Goal: Task Accomplishment & Management: Manage account settings

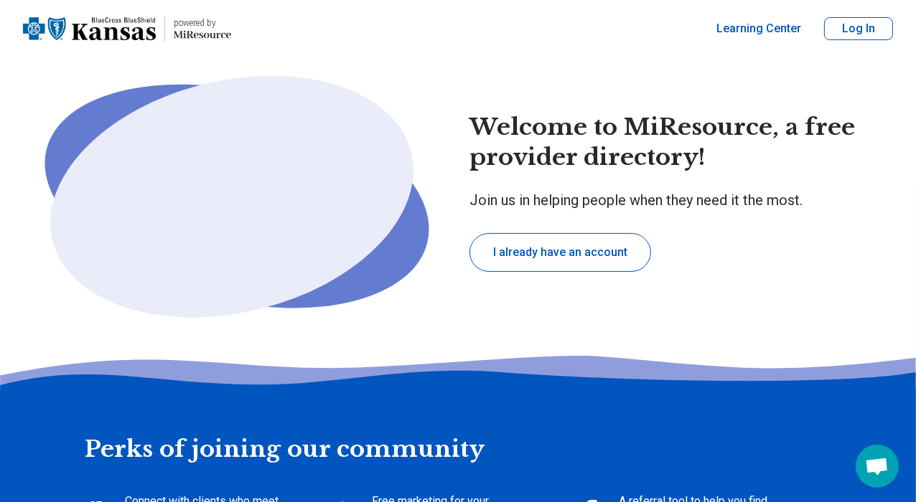
click at [585, 255] on button "I already have an account" at bounding box center [560, 252] width 182 height 39
type textarea "*"
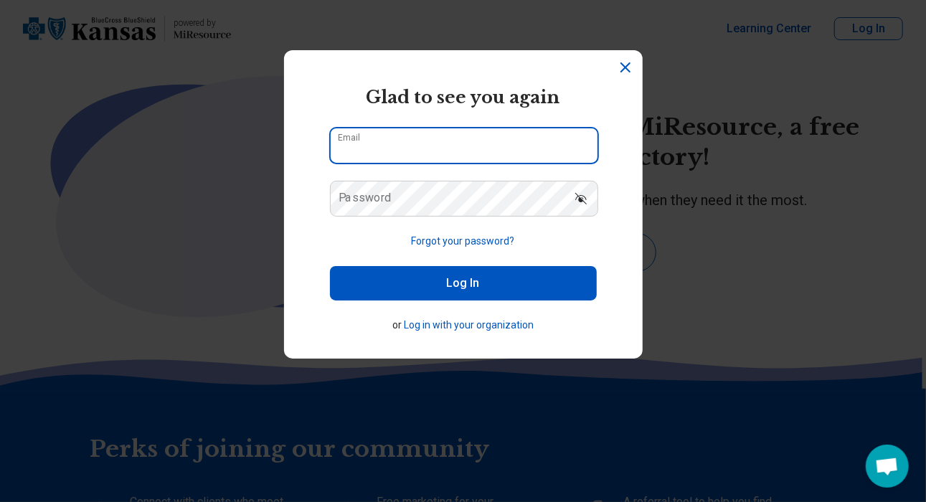
type input "**********"
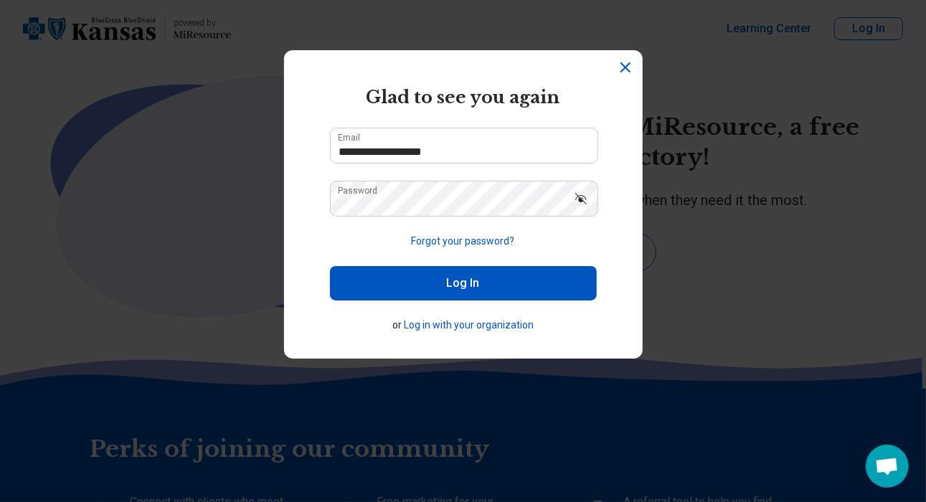
click at [513, 291] on button "Log In" at bounding box center [463, 283] width 267 height 34
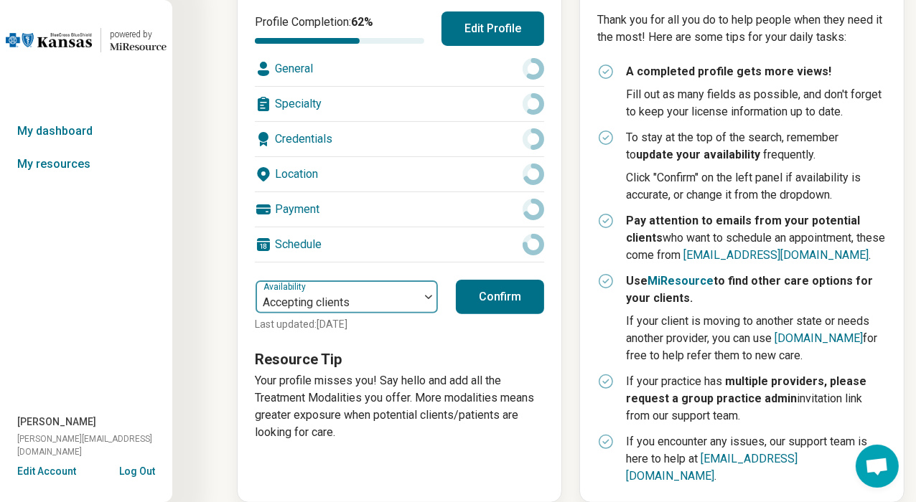
scroll to position [294, 0]
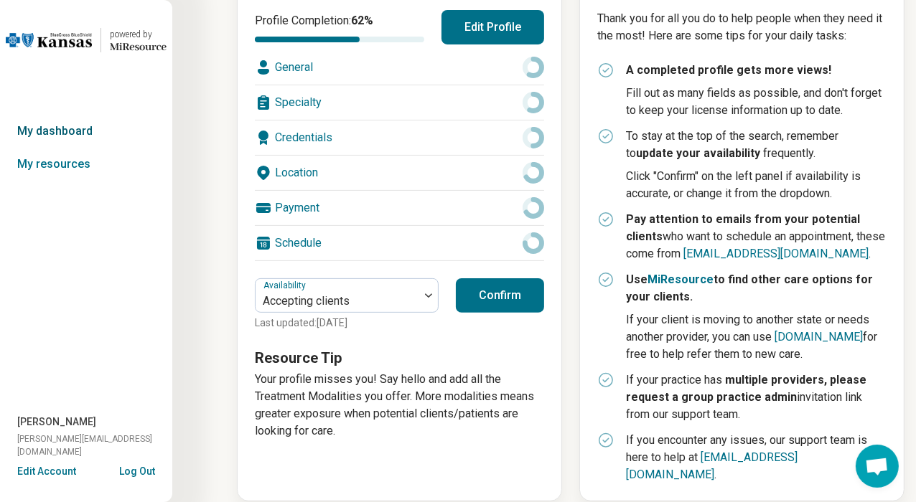
click at [72, 131] on link "My dashboard" at bounding box center [86, 131] width 172 height 33
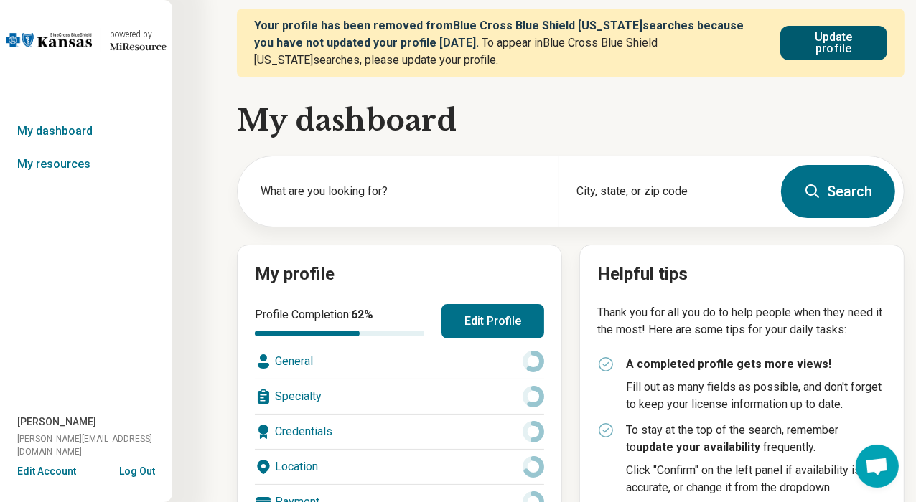
click at [848, 39] on button "Update profile" at bounding box center [833, 43] width 107 height 34
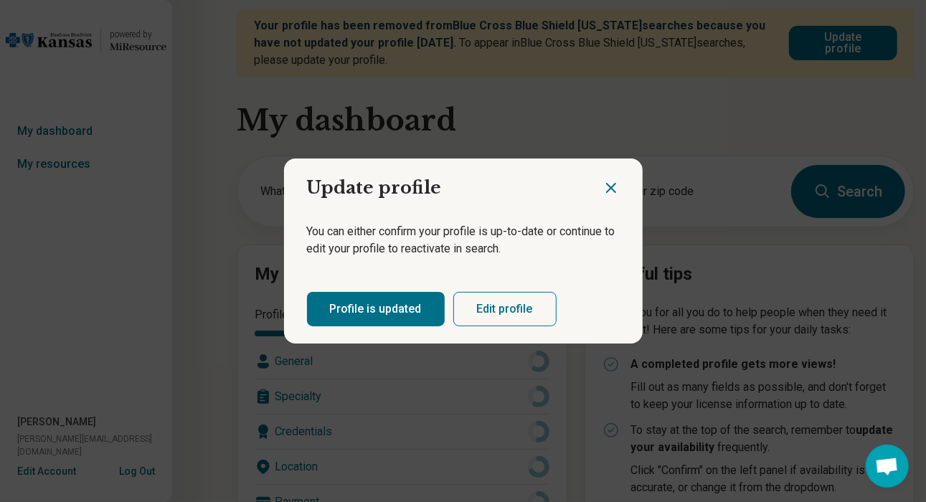
click at [369, 316] on button "Profile is updated" at bounding box center [376, 309] width 138 height 34
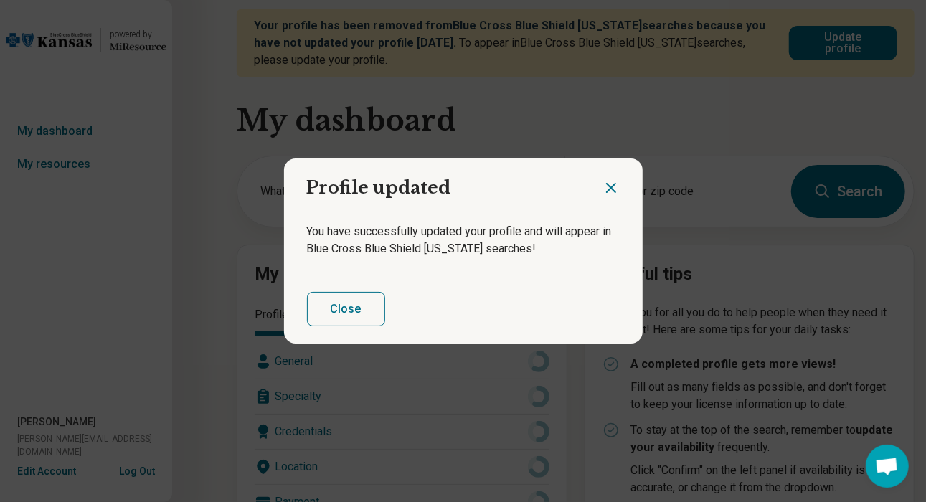
click at [369, 315] on button "Close" at bounding box center [346, 309] width 78 height 34
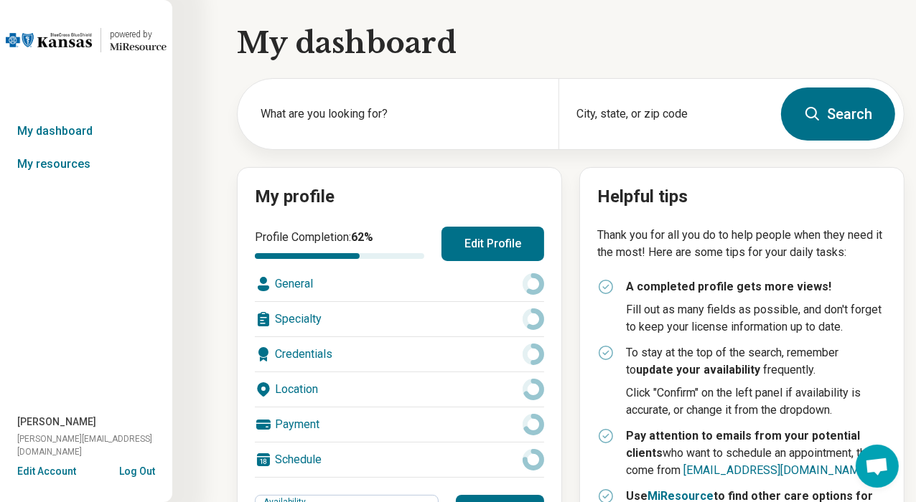
click at [306, 283] on div "General" at bounding box center [399, 284] width 289 height 34
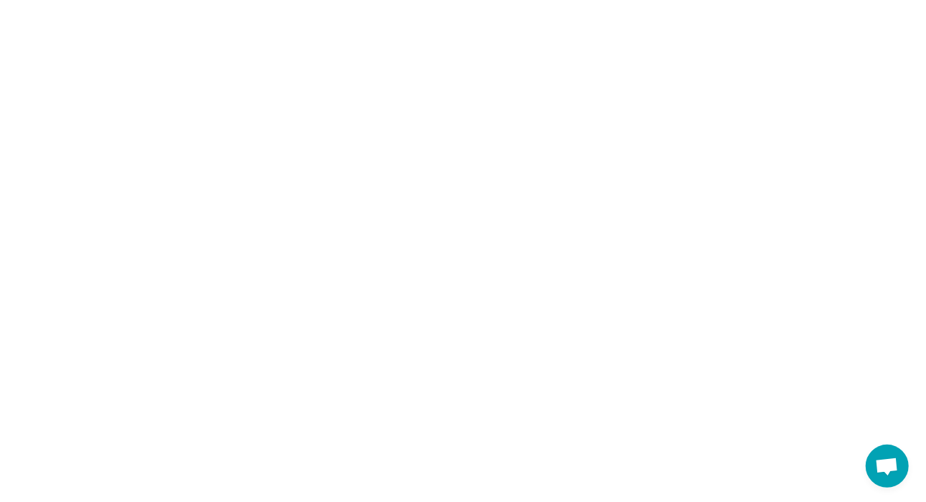
click at [488, 0] on html "*" at bounding box center [463, 0] width 926 height 0
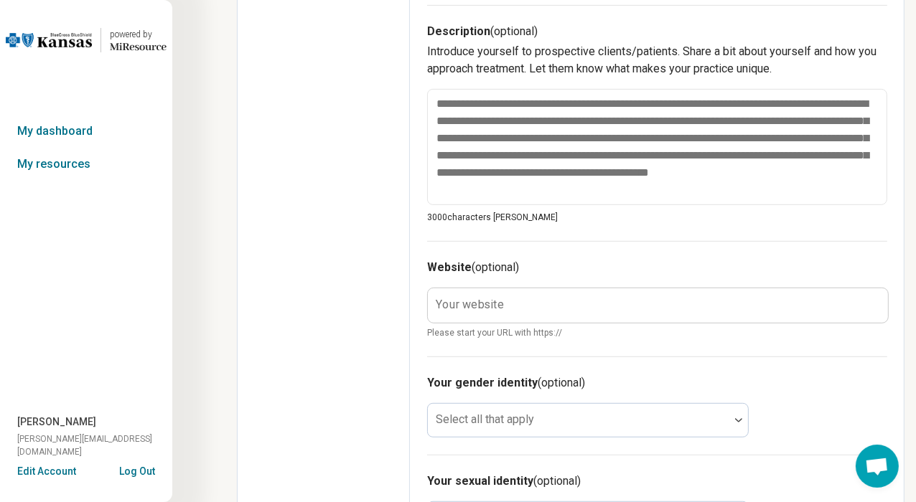
scroll to position [646, 0]
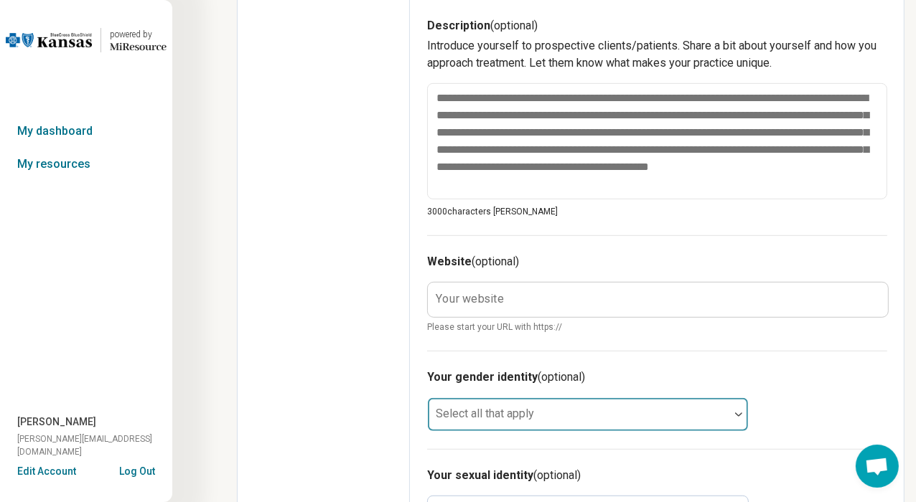
click at [611, 410] on div at bounding box center [578, 420] width 290 height 20
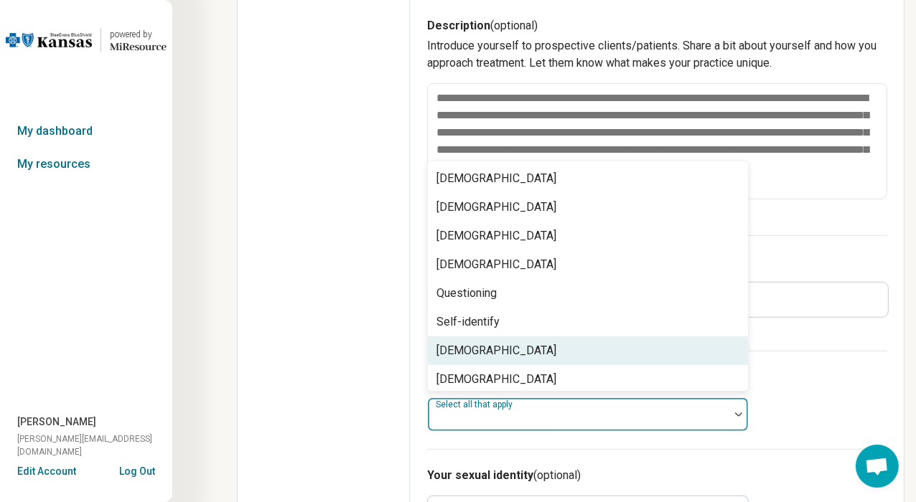
scroll to position [5, 0]
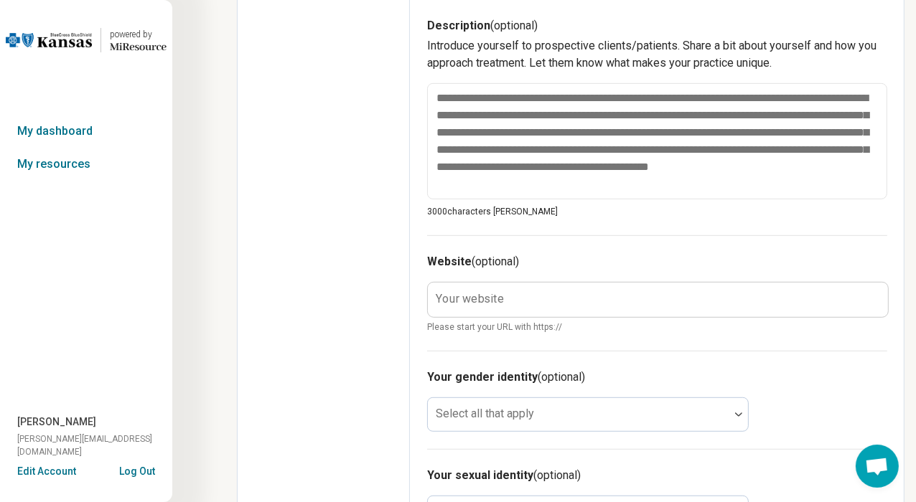
click at [639, 459] on div "Your sexual identity (optional) Select all that apply" at bounding box center [657, 498] width 460 height 98
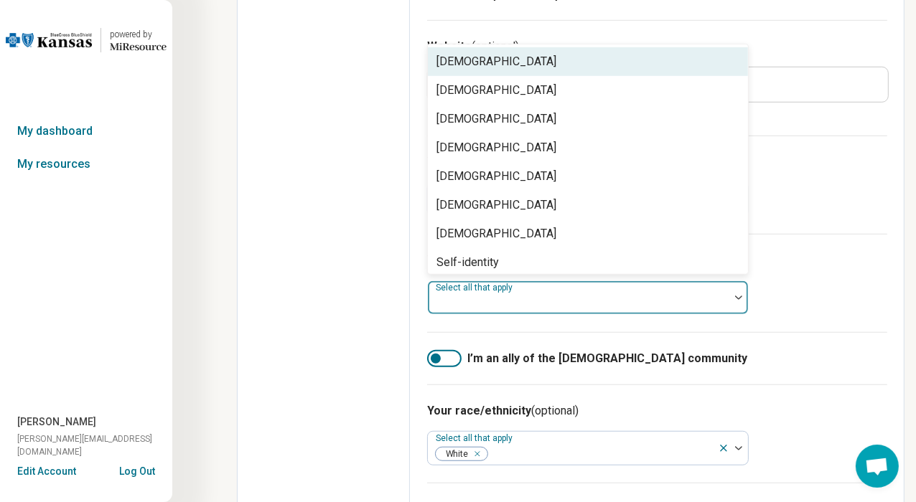
click at [553, 295] on div at bounding box center [578, 304] width 290 height 20
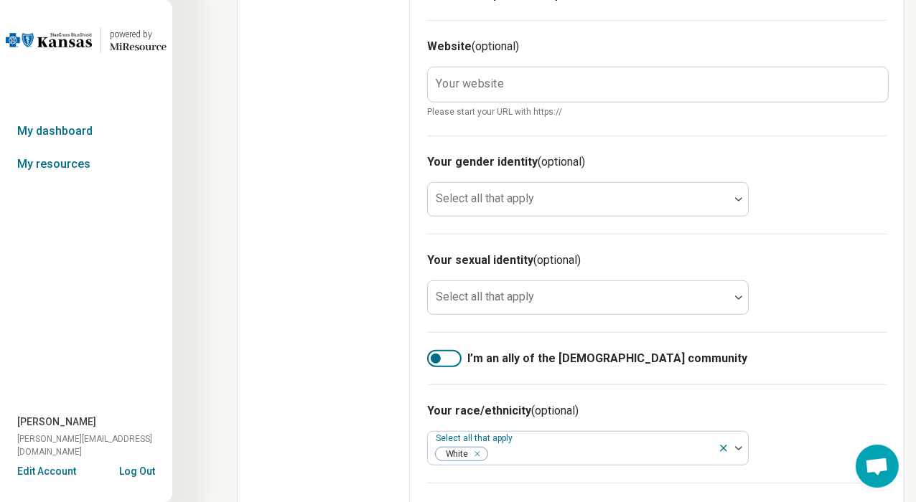
click at [871, 357] on label "I’m an ally of the [DEMOGRAPHIC_DATA] community" at bounding box center [657, 358] width 460 height 17
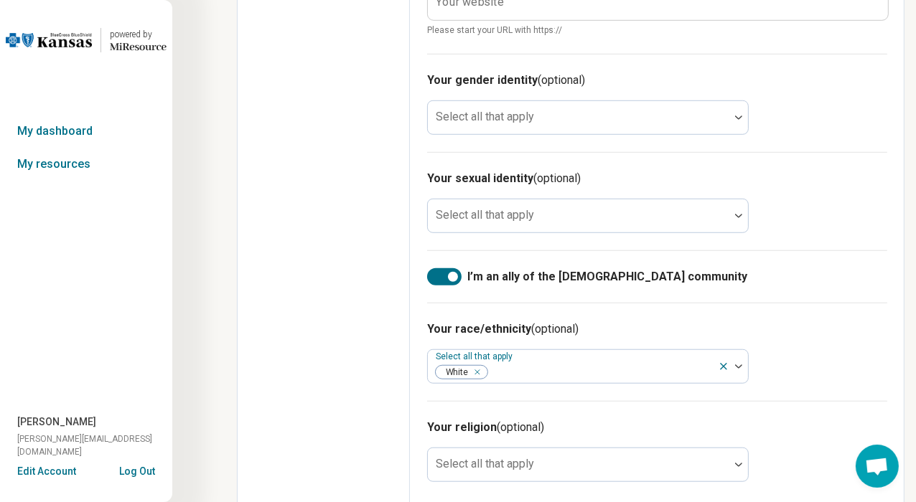
scroll to position [953, 0]
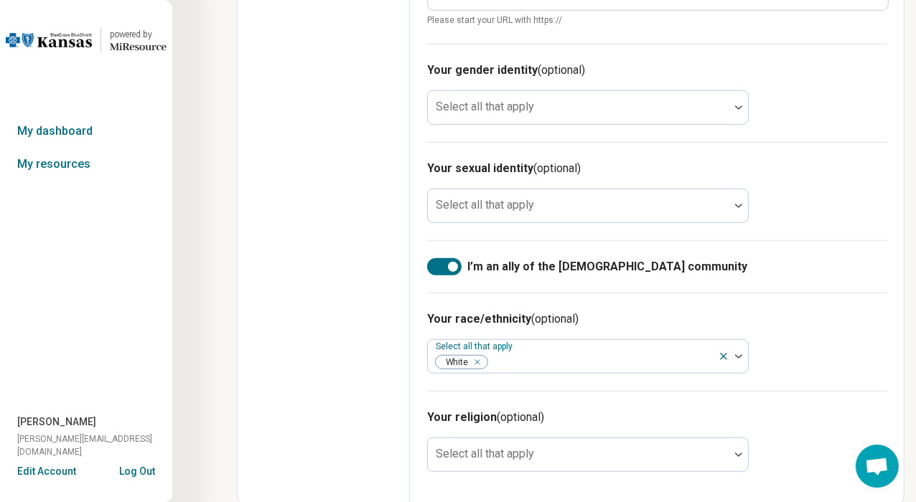
click at [452, 265] on div at bounding box center [453, 267] width 10 height 10
type textarea "*"
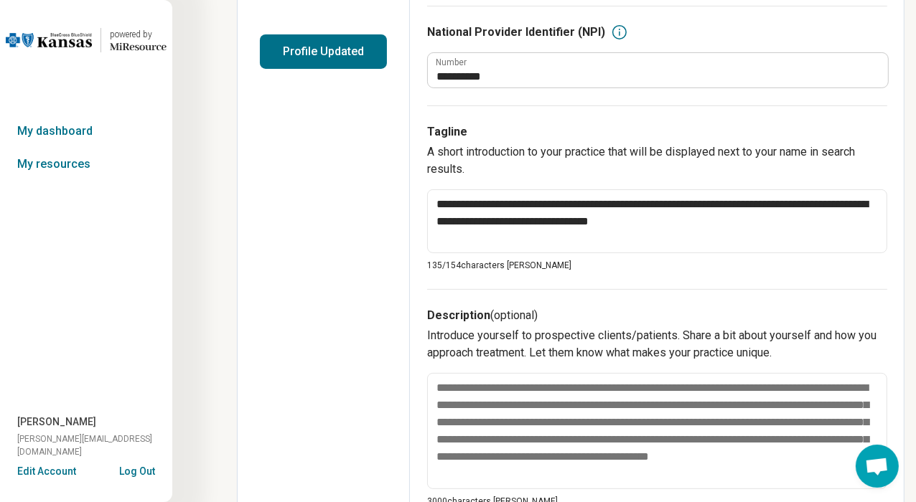
scroll to position [0, 0]
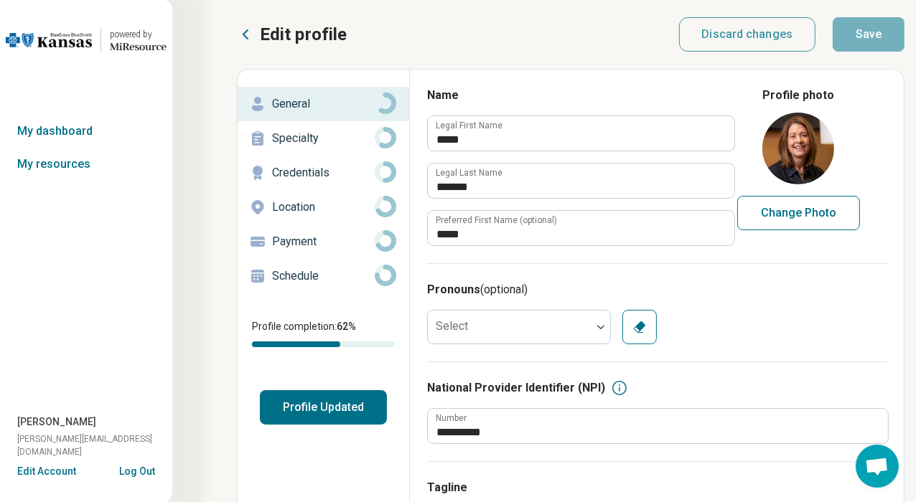
click at [319, 278] on p "Schedule" at bounding box center [323, 276] width 103 height 17
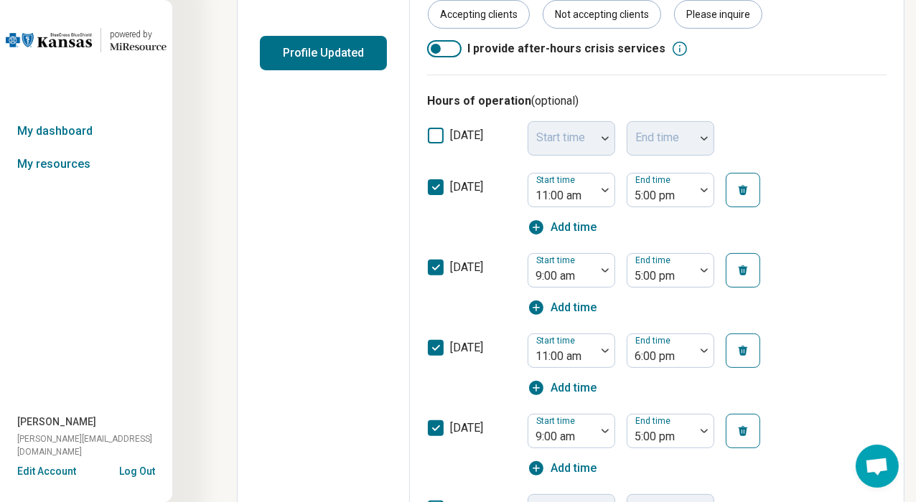
scroll to position [431, 0]
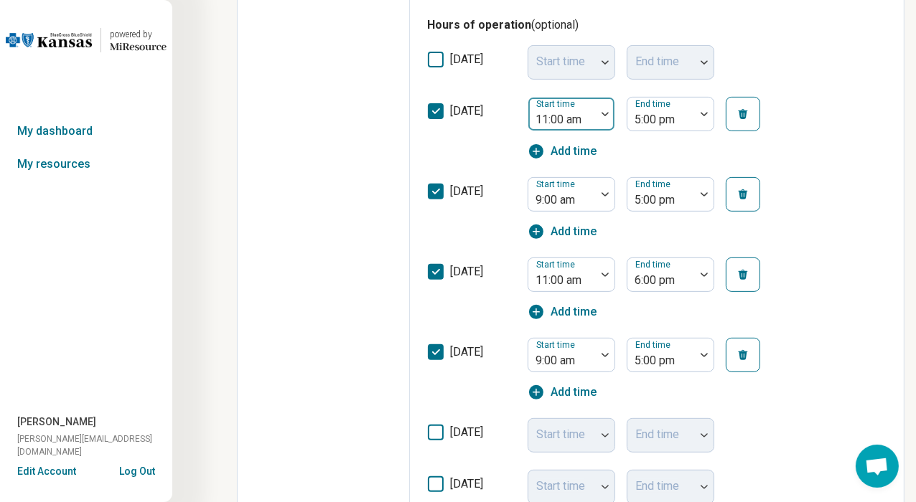
click at [588, 119] on div at bounding box center [562, 120] width 56 height 20
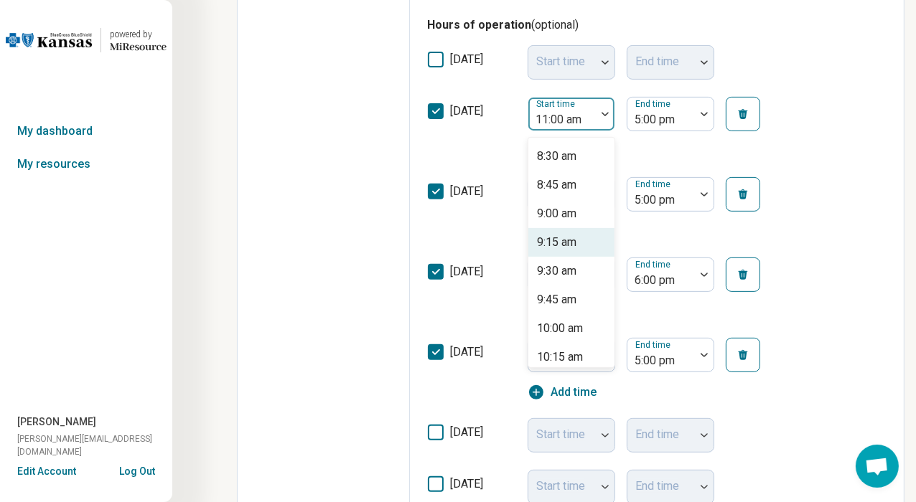
scroll to position [1002, 0]
click at [565, 187] on div "9:00 am" at bounding box center [556, 186] width 39 height 17
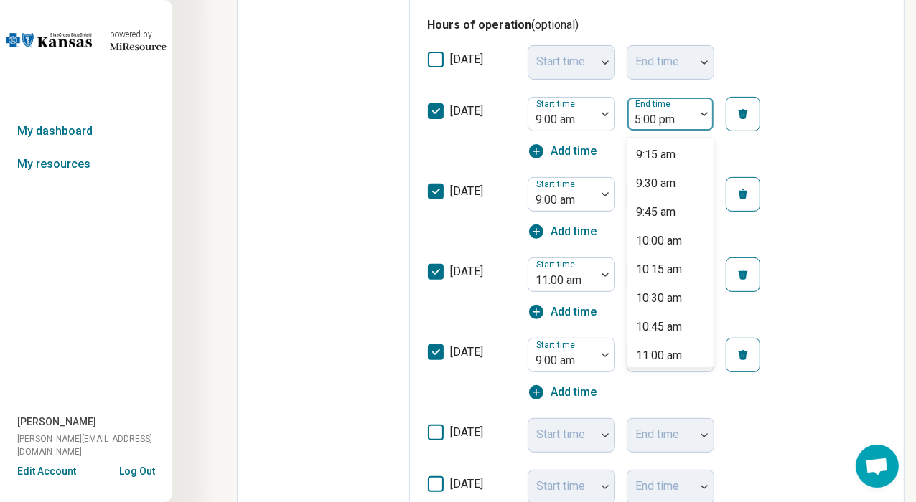
click at [678, 122] on div at bounding box center [661, 120] width 56 height 20
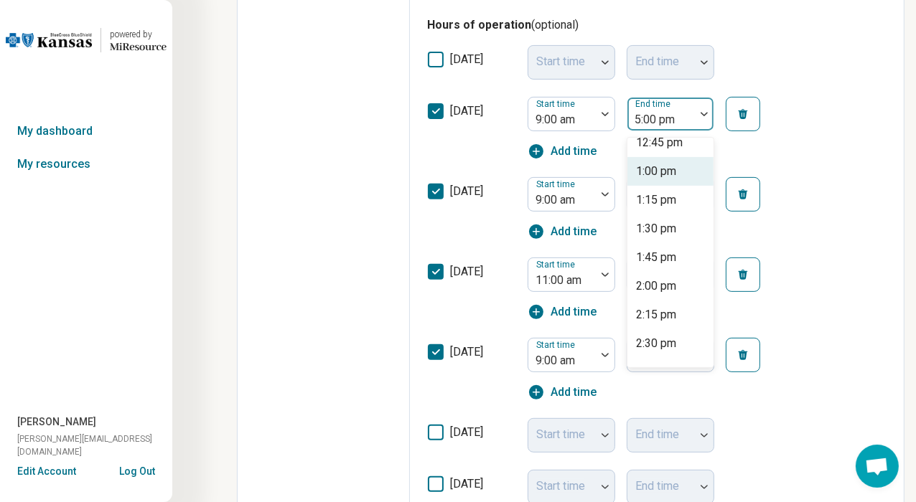
click at [656, 173] on div "1:00 pm" at bounding box center [656, 171] width 40 height 17
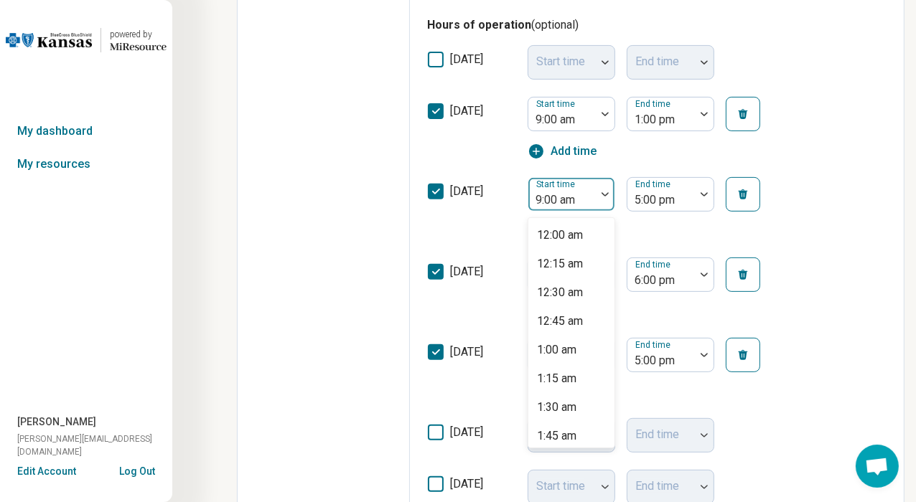
click at [552, 192] on div at bounding box center [562, 200] width 56 height 20
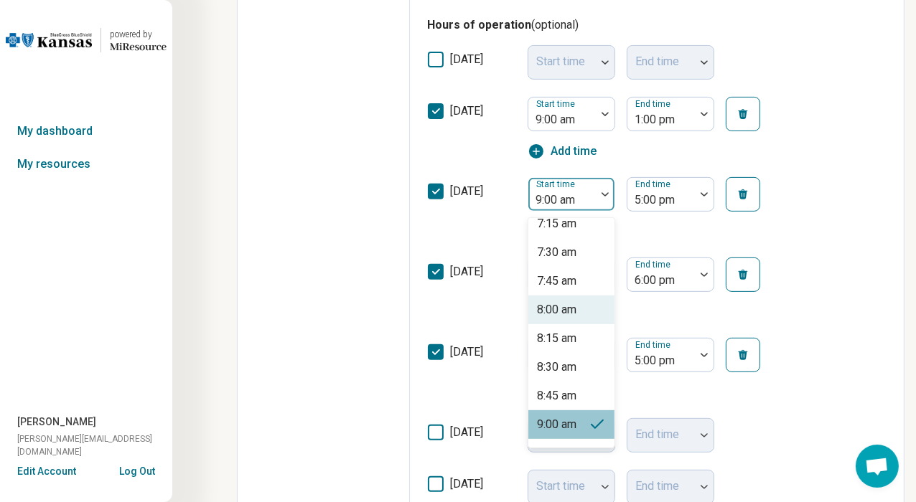
click at [562, 305] on div "8:00 am" at bounding box center [556, 309] width 39 height 17
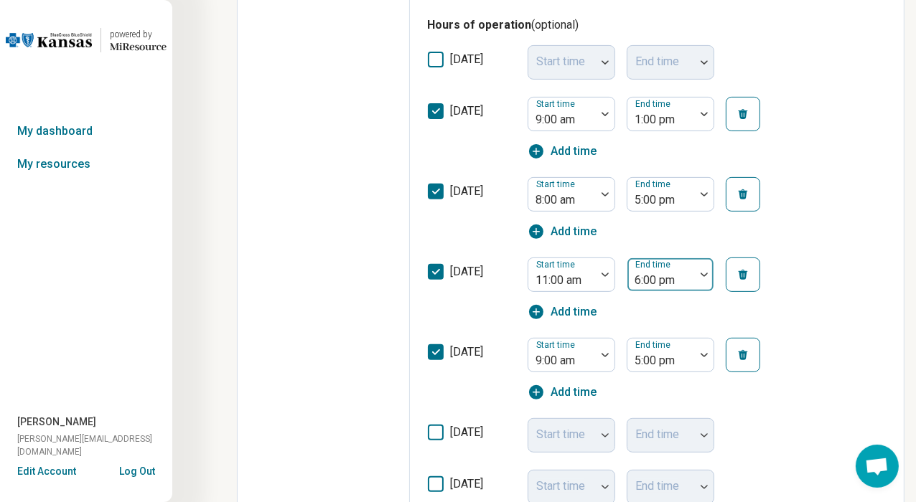
click at [662, 273] on div at bounding box center [661, 281] width 56 height 20
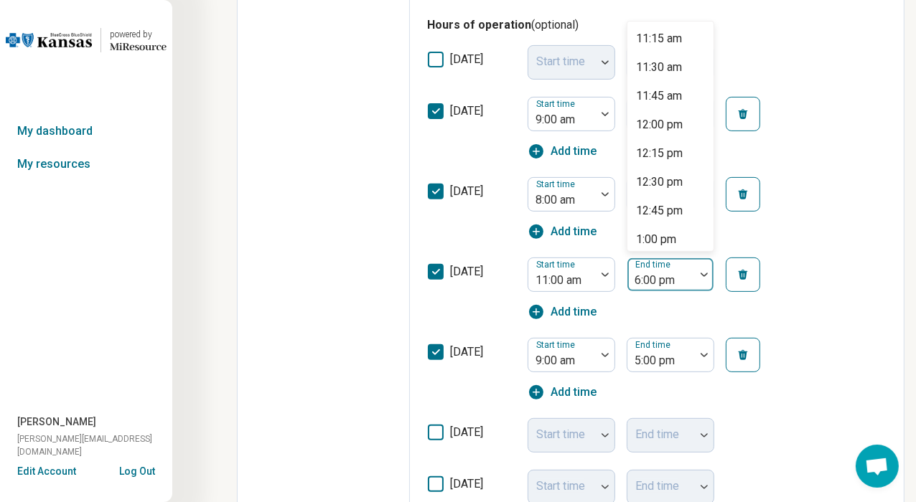
scroll to position [586, 0]
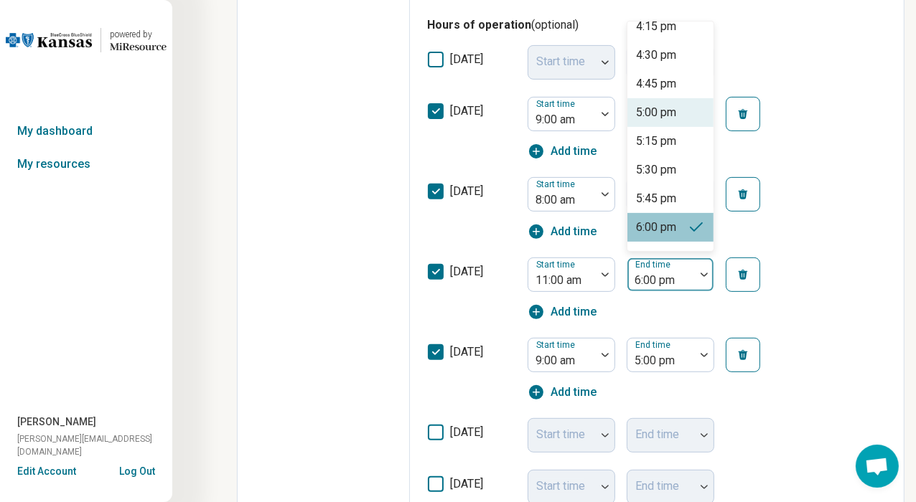
click at [658, 108] on div "5:00 pm" at bounding box center [656, 112] width 40 height 17
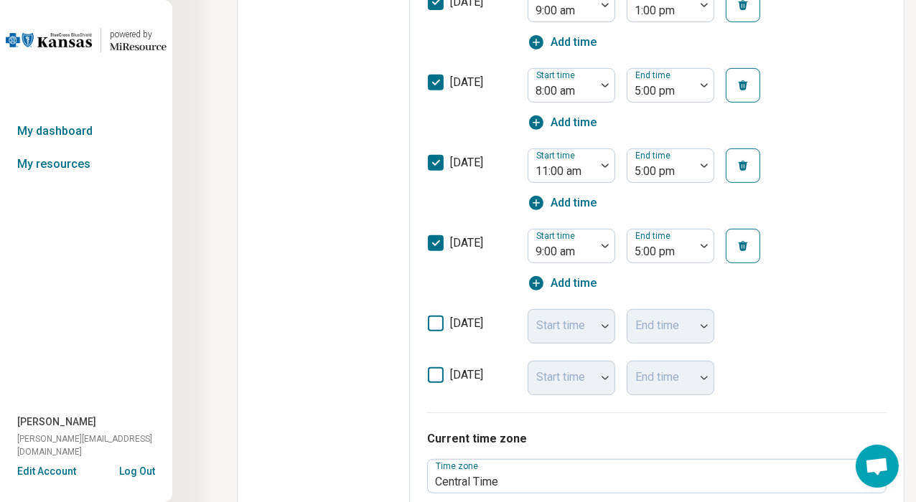
scroll to position [102, 0]
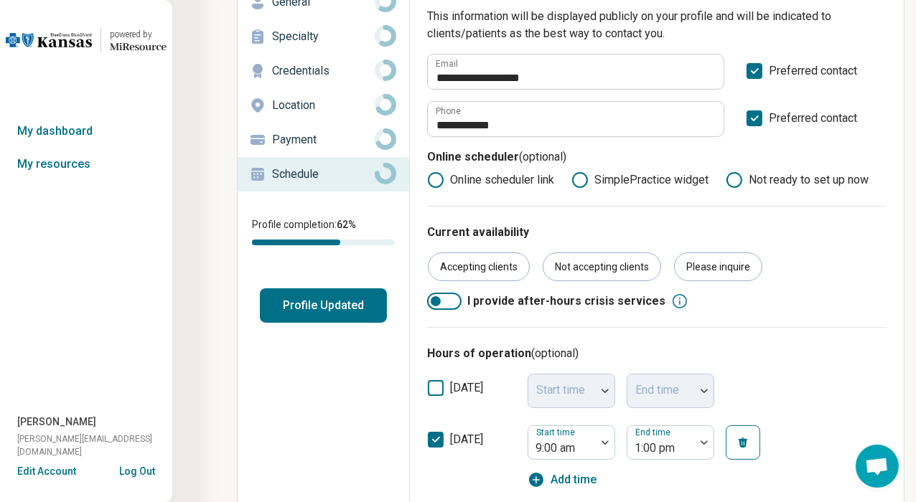
click at [310, 132] on p "Payment" at bounding box center [323, 139] width 103 height 17
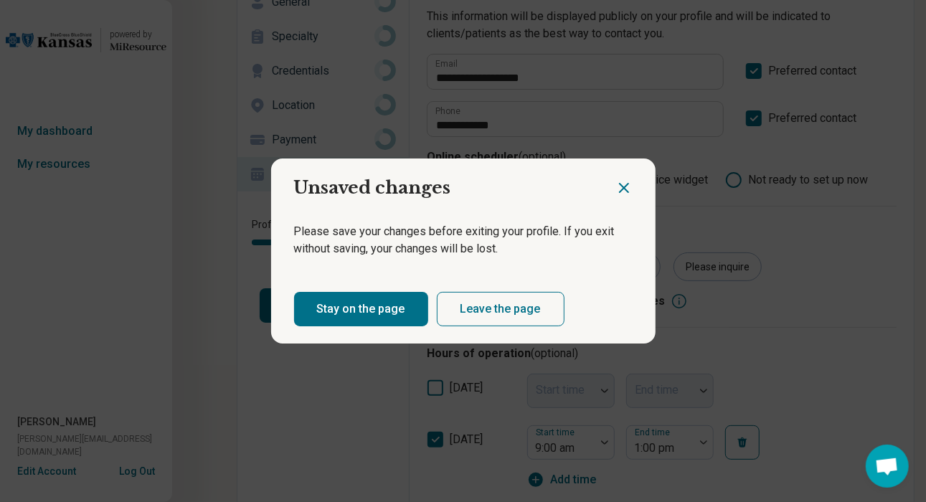
click at [376, 317] on button "Stay on the page" at bounding box center [361, 309] width 134 height 34
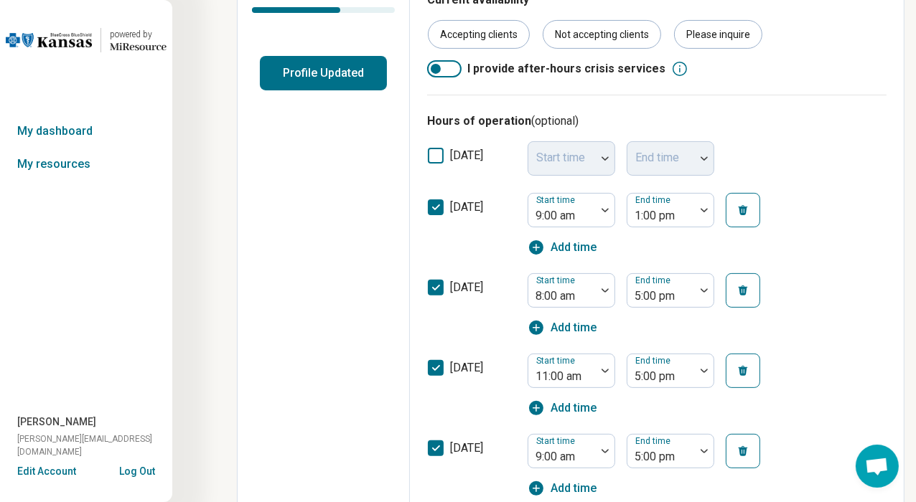
scroll to position [317, 0]
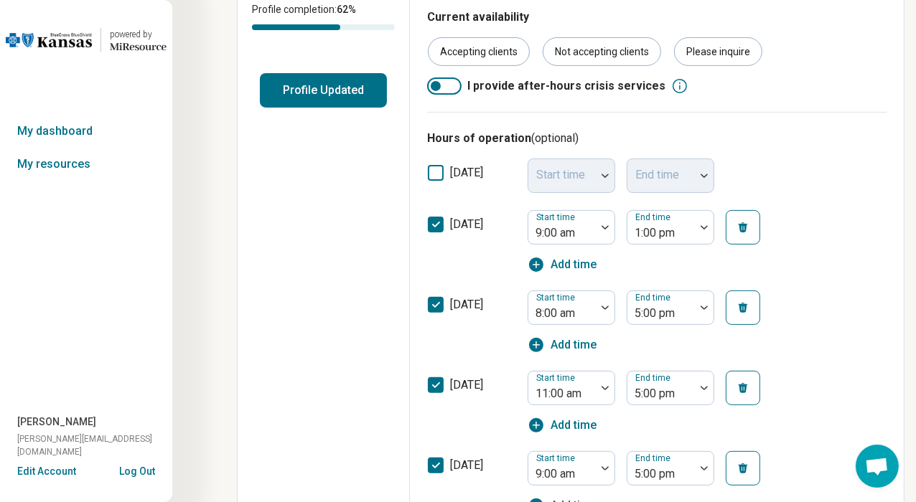
click at [345, 86] on button "Profile Updated" at bounding box center [323, 90] width 127 height 34
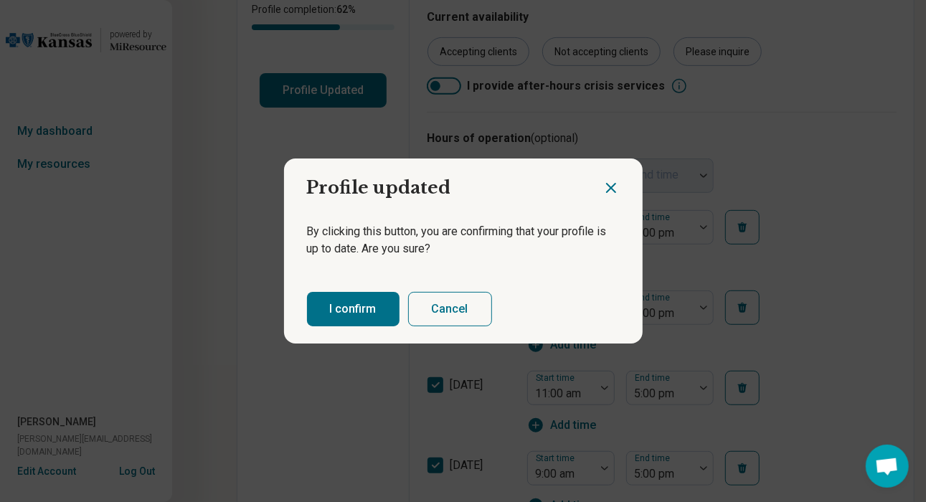
click at [362, 313] on button "I confirm" at bounding box center [353, 309] width 93 height 34
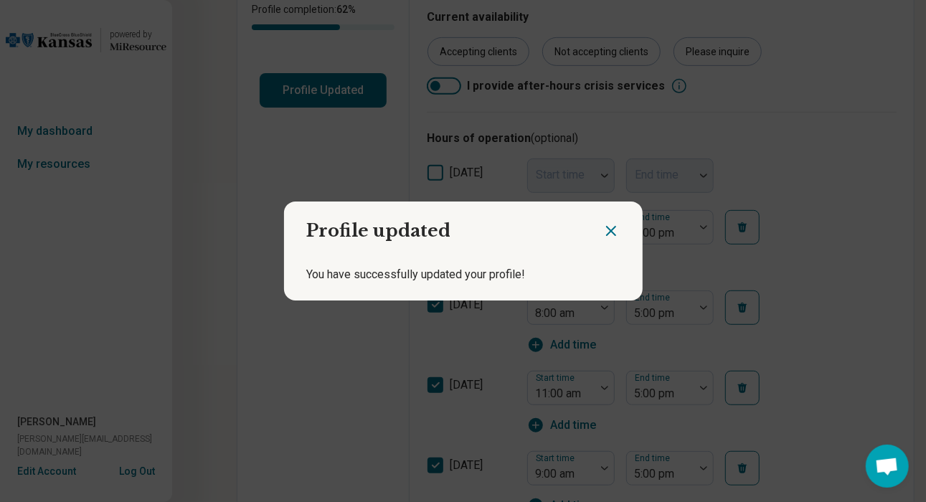
click at [607, 227] on icon "Close dialog" at bounding box center [611, 231] width 9 height 9
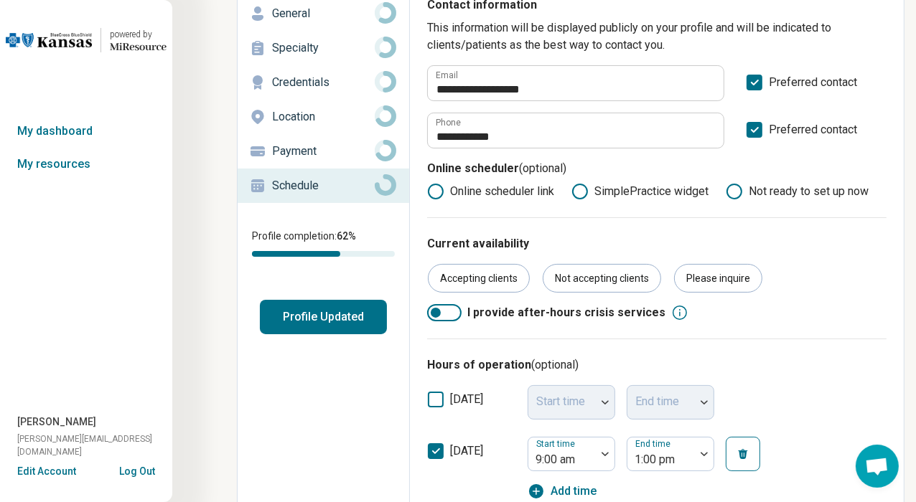
scroll to position [30, 0]
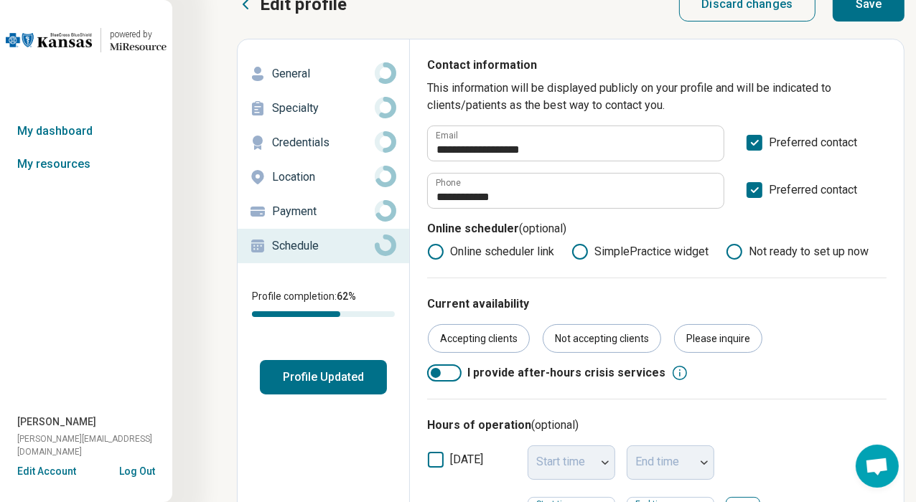
click at [319, 141] on p "Credentials" at bounding box center [323, 142] width 103 height 17
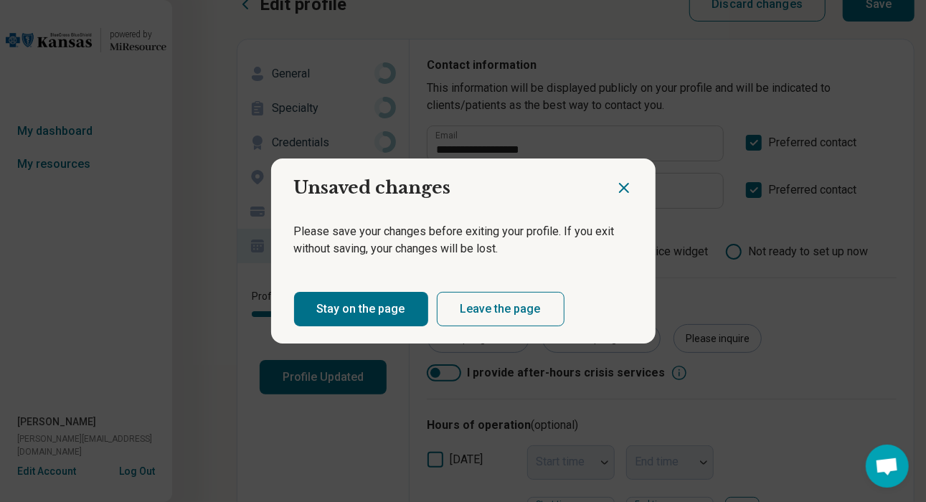
click at [385, 314] on button "Stay on the page" at bounding box center [361, 309] width 134 height 34
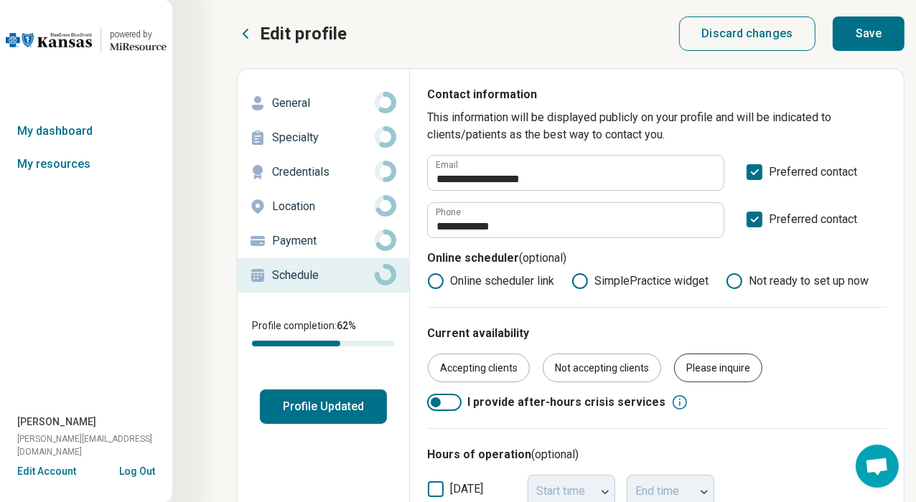
scroll to position [0, 0]
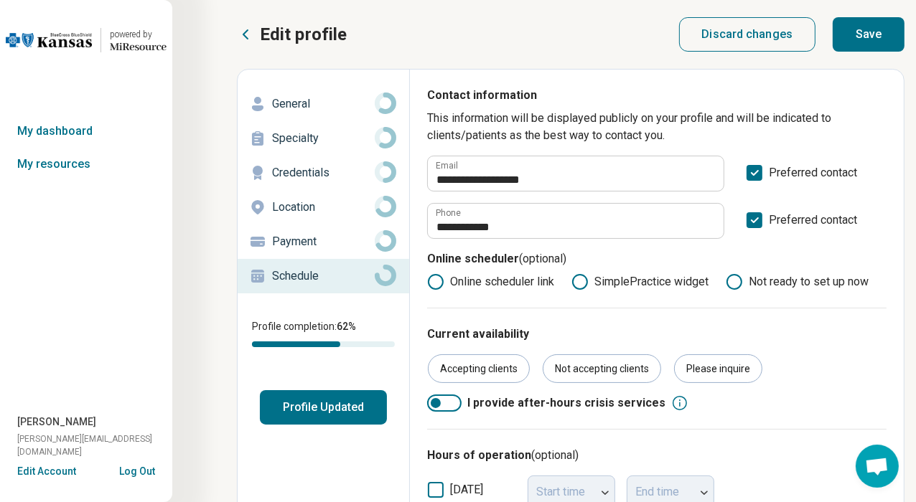
click at [866, 39] on button "Save" at bounding box center [868, 34] width 72 height 34
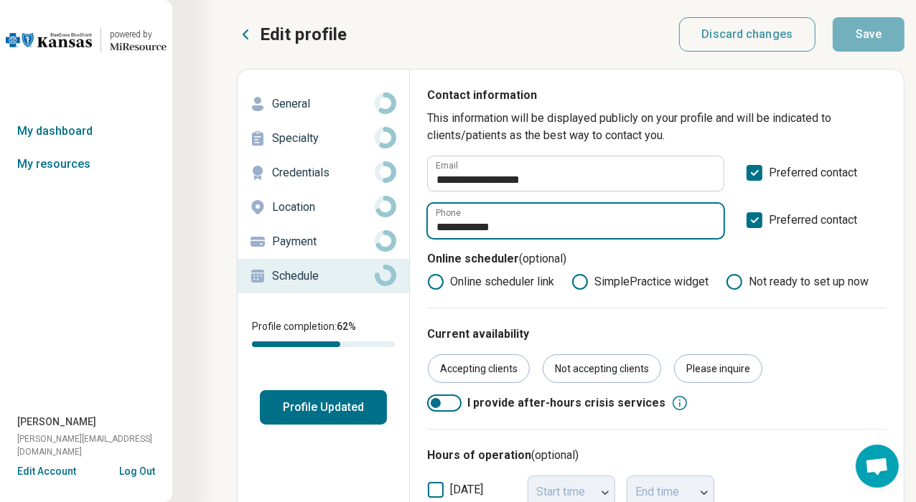
click at [524, 223] on input "**********" at bounding box center [576, 221] width 296 height 34
drag, startPoint x: 483, startPoint y: 219, endPoint x: 429, endPoint y: 226, distance: 54.3
click at [429, 226] on input "**********" at bounding box center [576, 221] width 296 height 34
click at [588, 222] on input "**********" at bounding box center [576, 221] width 296 height 34
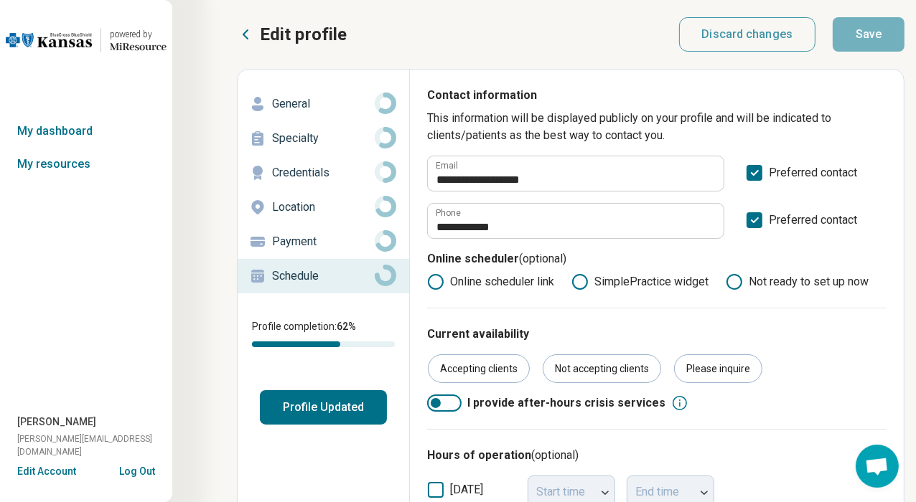
click at [276, 104] on p "General" at bounding box center [323, 103] width 103 height 17
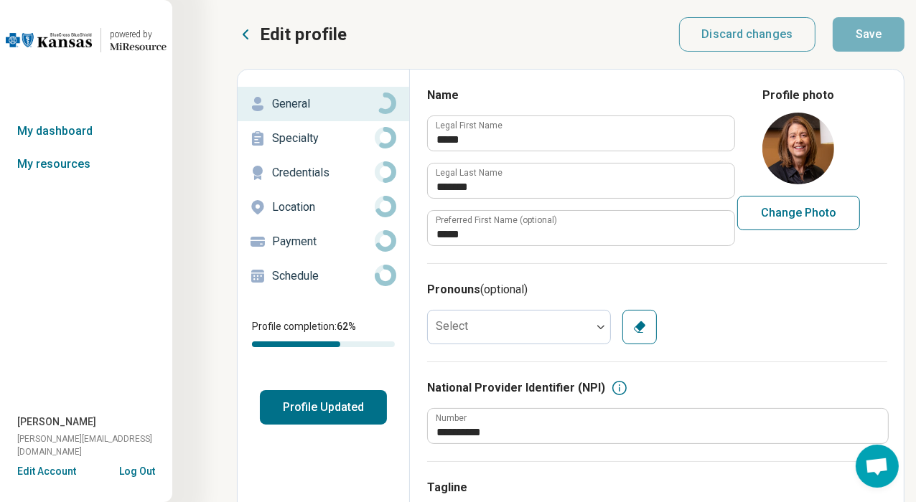
click at [286, 139] on p "Specialty" at bounding box center [323, 138] width 103 height 17
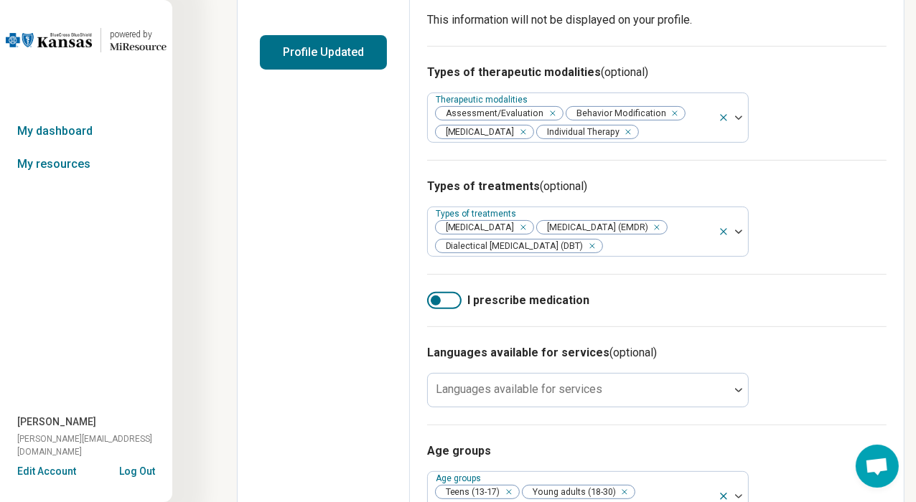
scroll to position [359, 0]
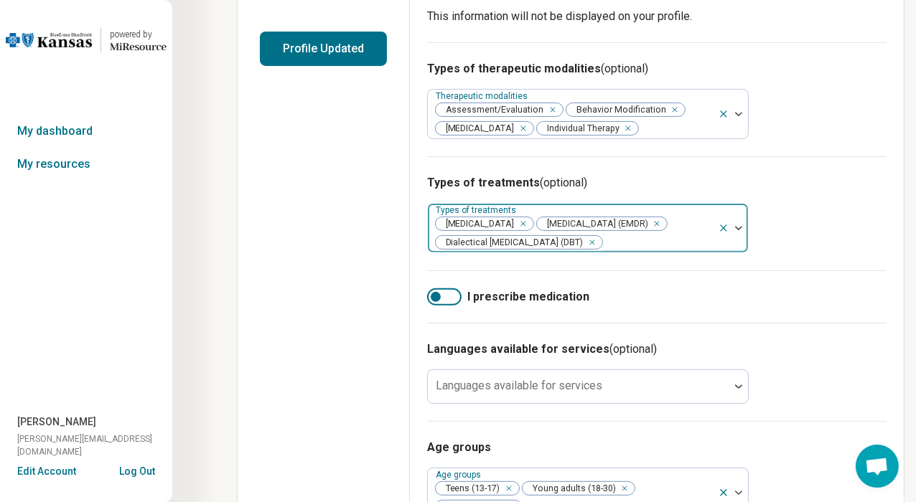
click at [735, 230] on img at bounding box center [738, 228] width 7 height 4
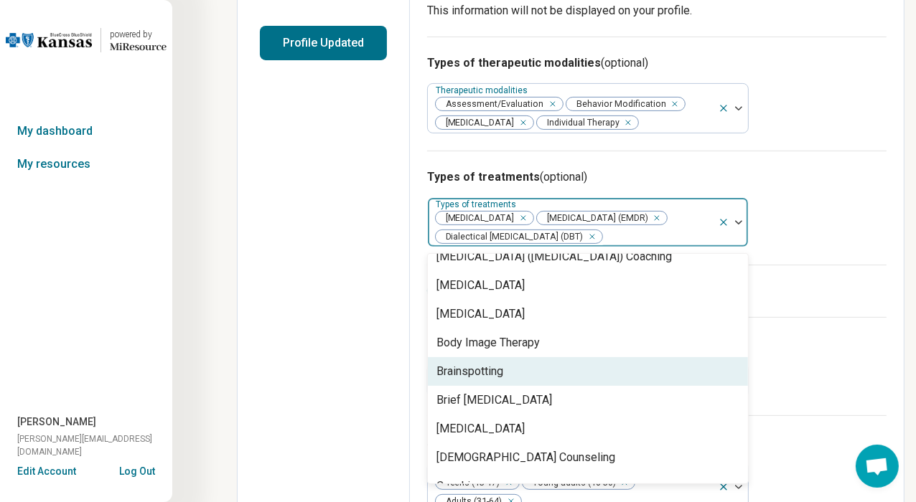
scroll to position [502, 0]
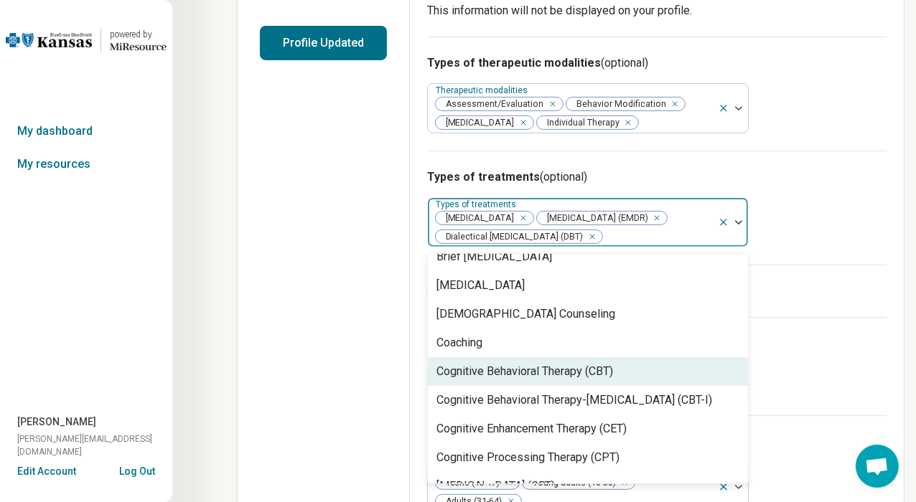
click at [598, 380] on div "Cognitive Behavioral Therapy (CBT)" at bounding box center [524, 371] width 177 height 17
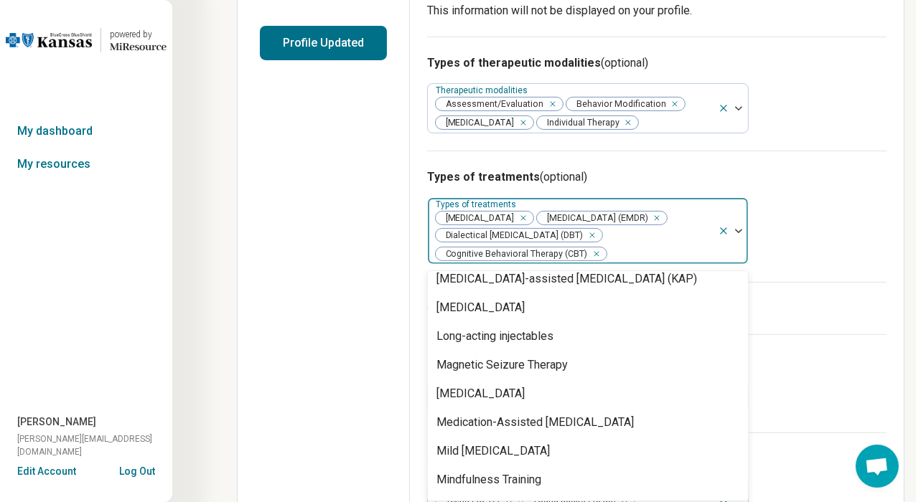
scroll to position [1651, 0]
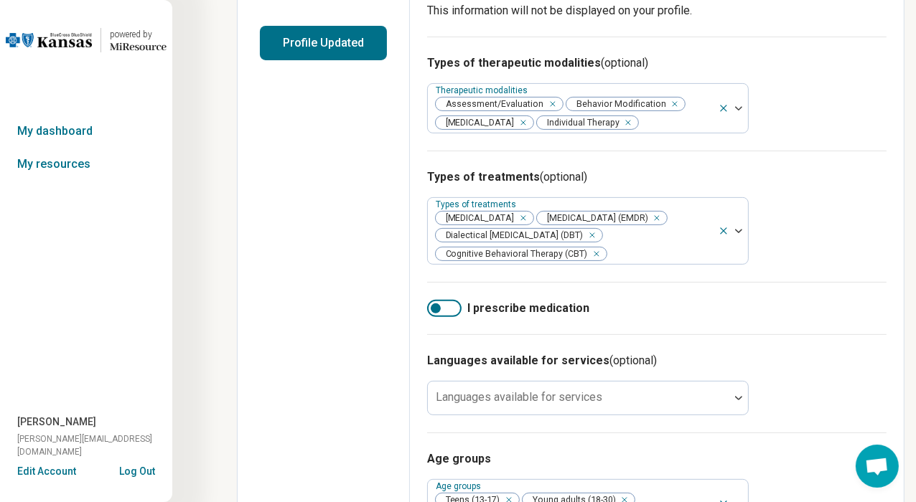
click at [843, 352] on div "Languages available for services (optional) Languages available for services" at bounding box center [656, 383] width 459 height 98
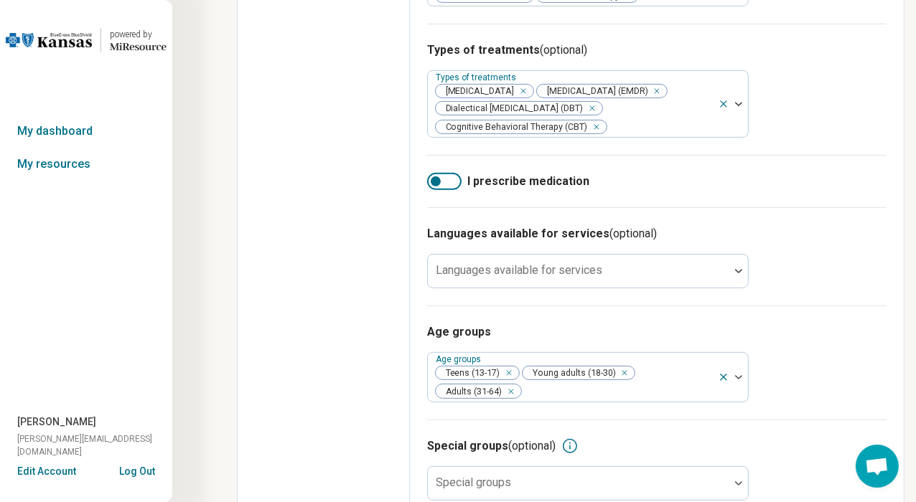
scroll to position [508, 0]
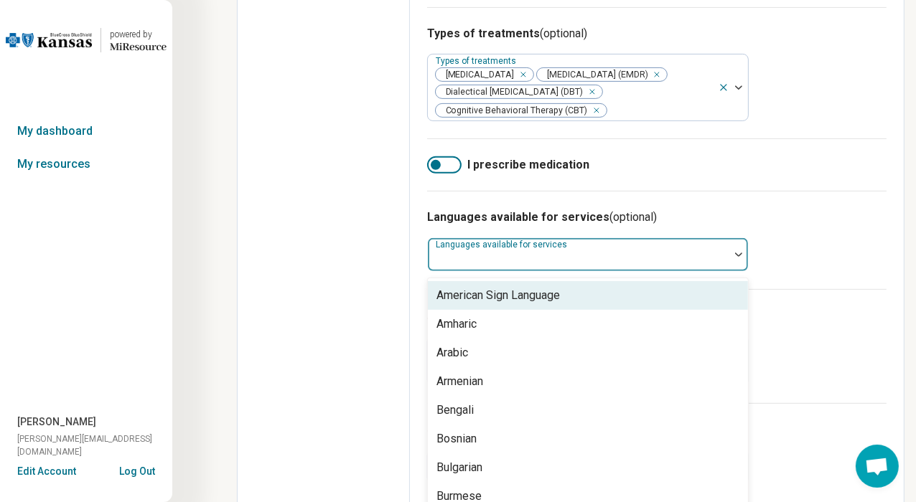
click at [626, 268] on div at bounding box center [578, 260] width 290 height 20
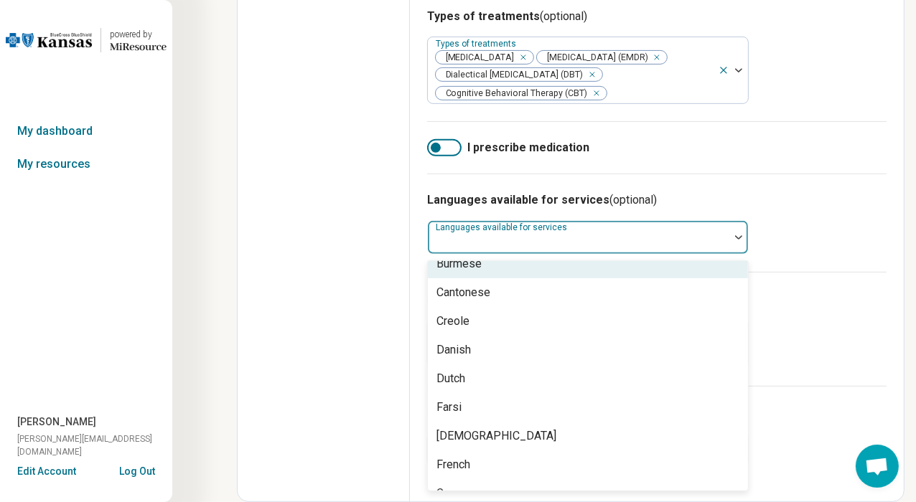
scroll to position [0, 0]
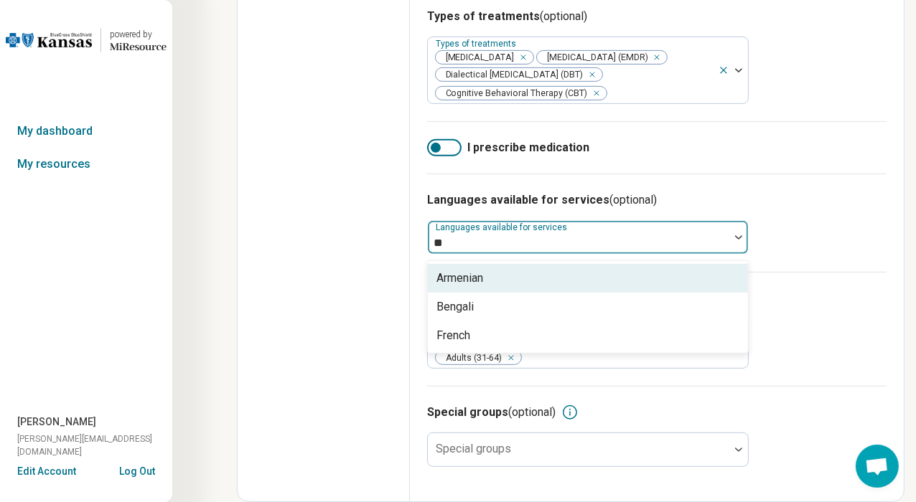
type input "*"
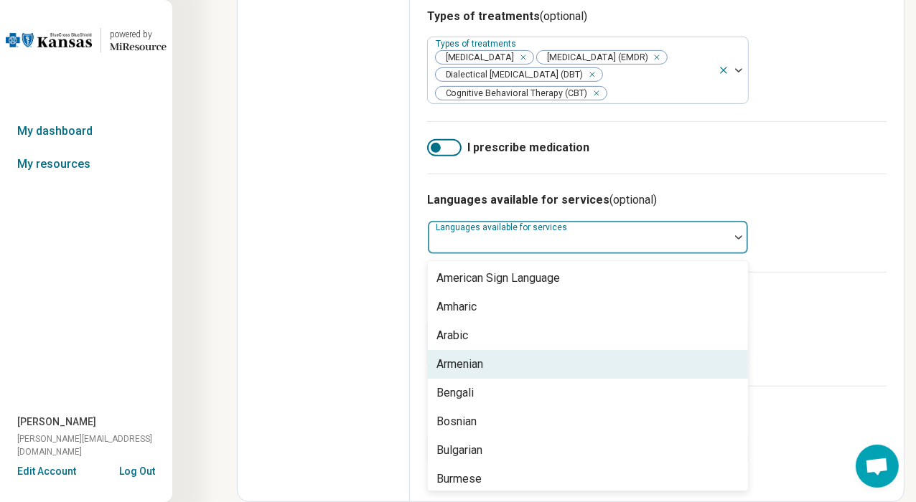
click at [365, 291] on div "Edit profile General Specialty Credentials Location Payment Schedule Profile co…" at bounding box center [324, 22] width 172 height 957
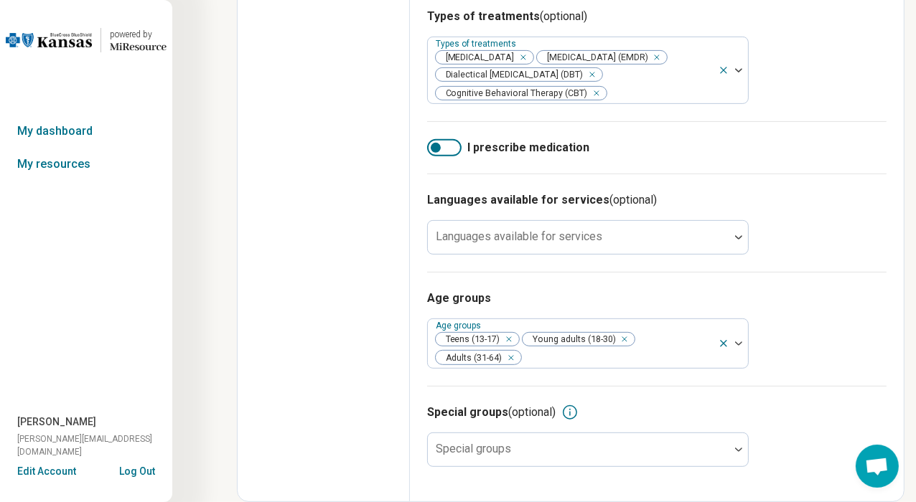
scroll to position [536, 0]
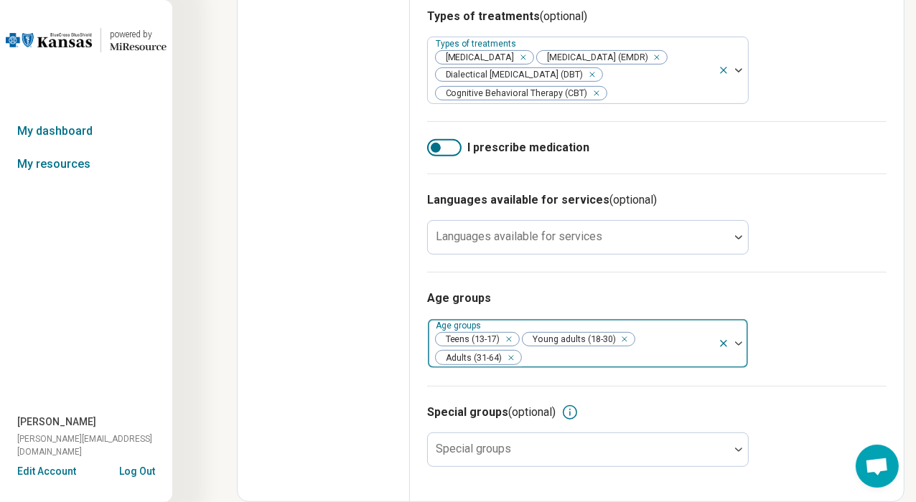
click at [512, 359] on div "Remove [object Object]" at bounding box center [507, 357] width 17 height 17
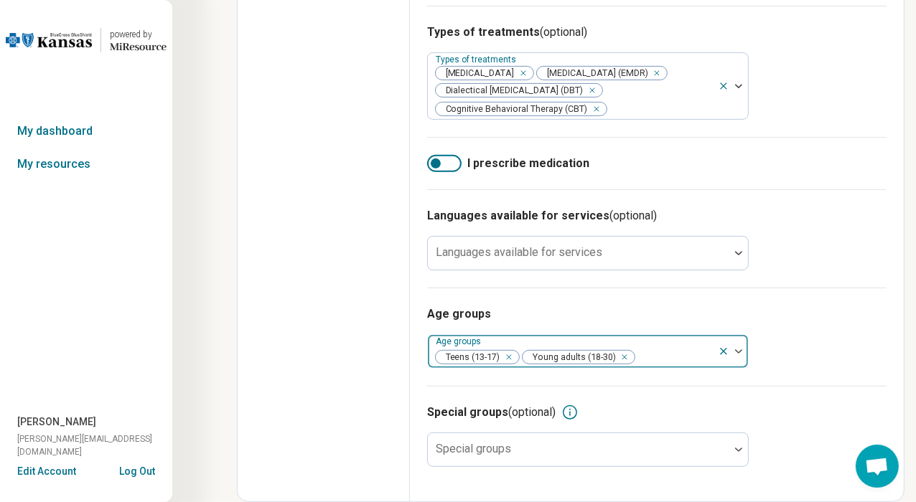
click at [743, 349] on div at bounding box center [738, 351] width 19 height 4
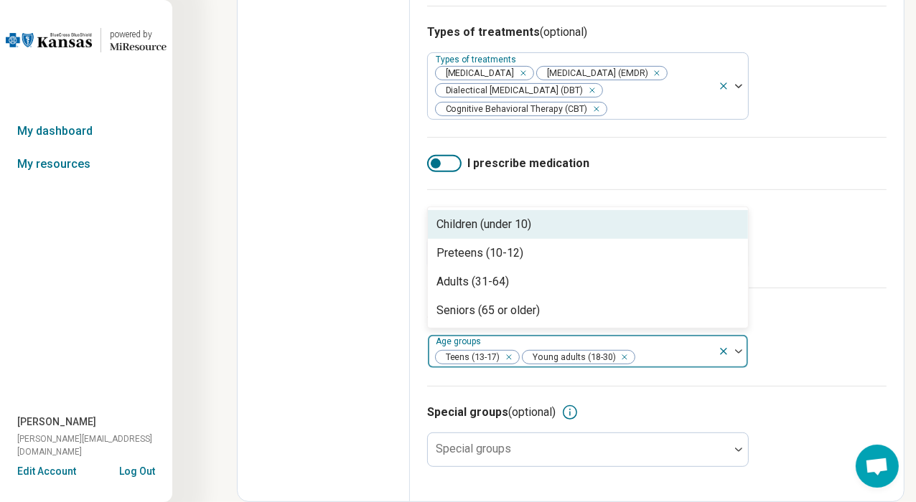
click at [739, 352] on img at bounding box center [738, 351] width 7 height 4
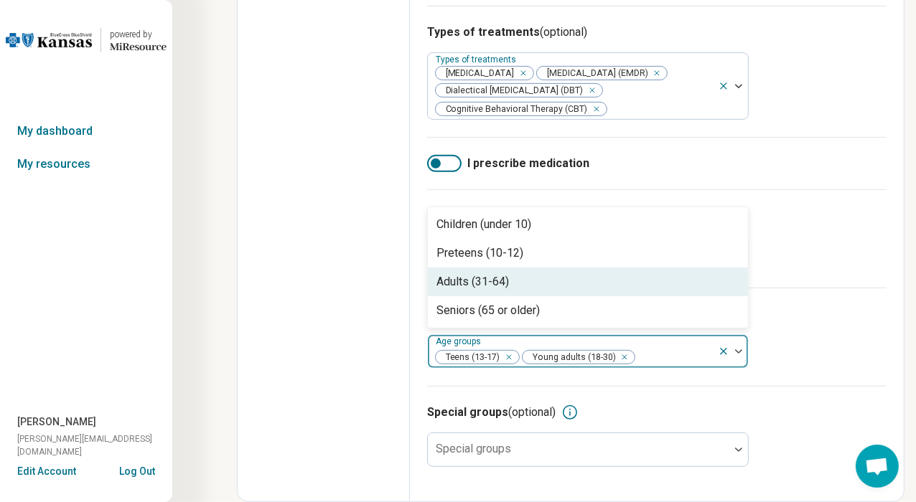
click at [463, 283] on div "Adults (31-64)" at bounding box center [472, 281] width 72 height 17
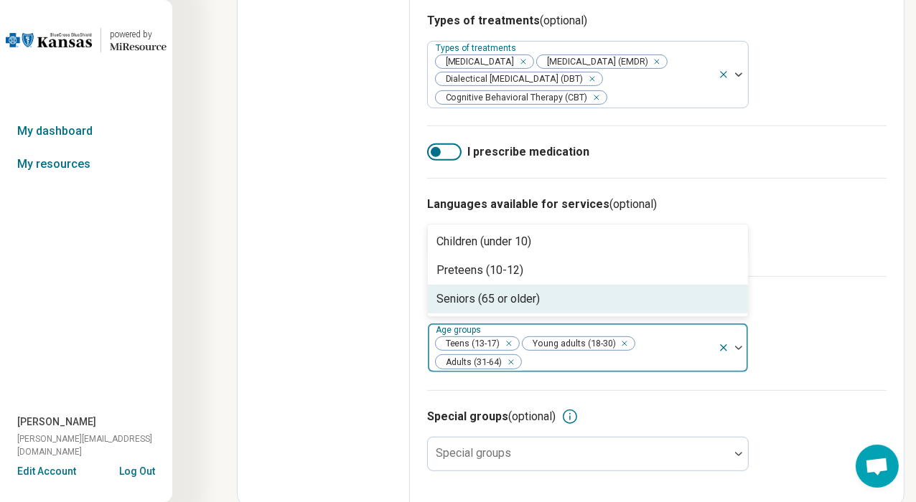
scroll to position [536, 0]
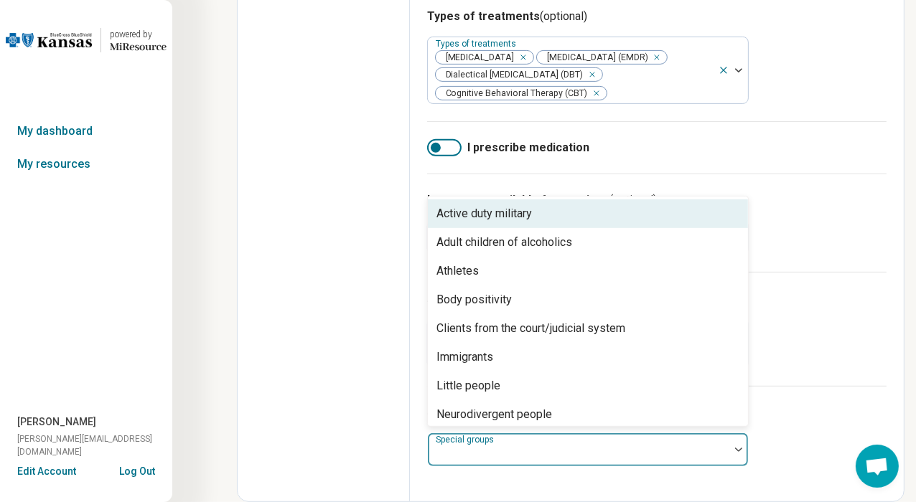
click at [600, 454] on div at bounding box center [578, 456] width 290 height 20
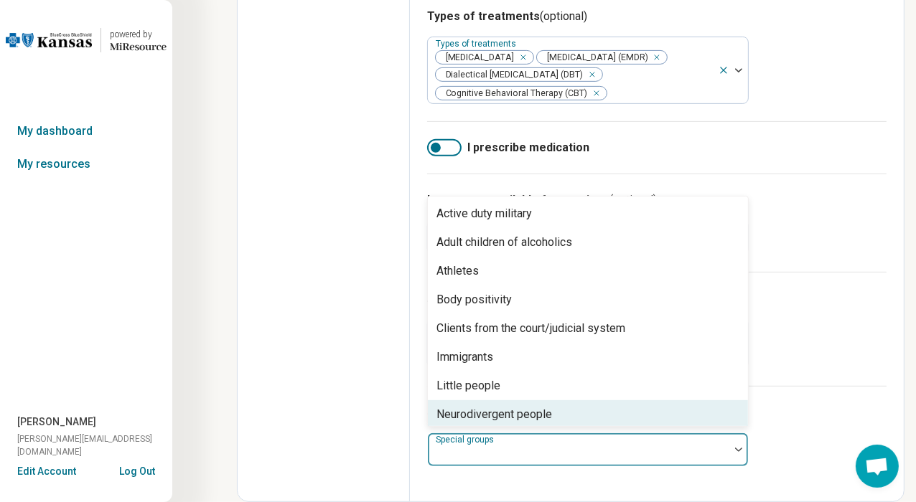
click at [822, 334] on div "Age groups Age groups Teens (13-17) Young adults (18-30) Adults (31-64)" at bounding box center [656, 329] width 459 height 114
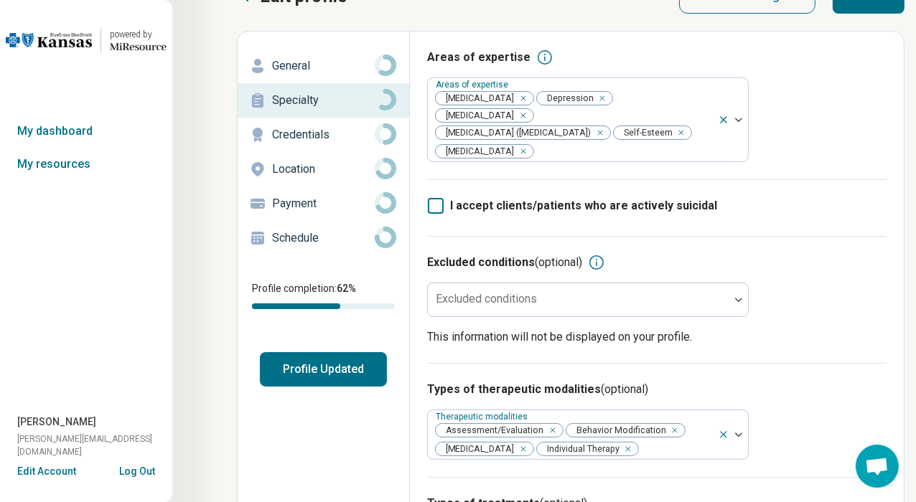
scroll to position [0, 0]
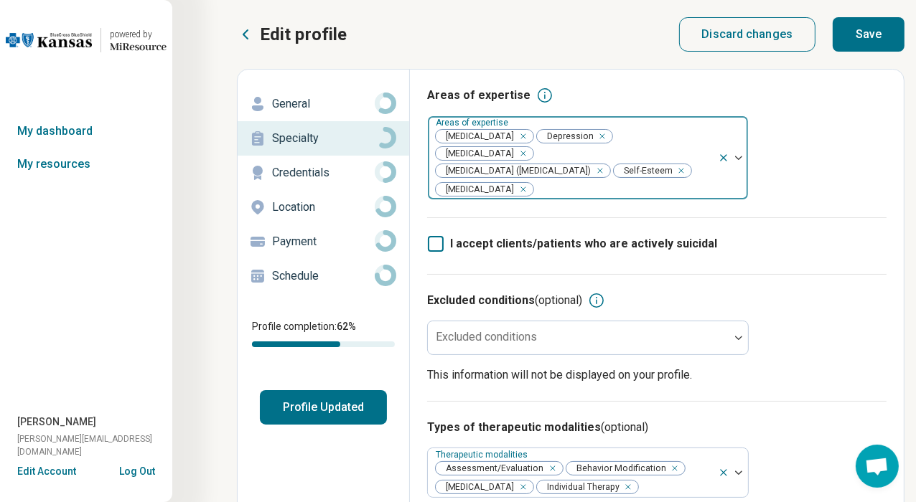
click at [515, 188] on icon "Remove [object Object]" at bounding box center [520, 189] width 10 height 10
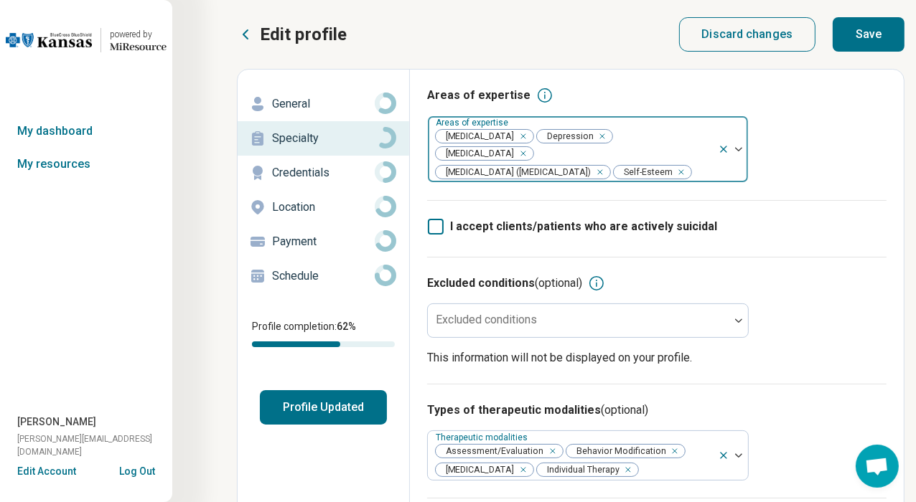
click at [682, 173] on icon "Remove [object Object]" at bounding box center [677, 172] width 10 height 10
click at [865, 32] on button "Save" at bounding box center [868, 34] width 72 height 34
click at [316, 174] on p "Credentials" at bounding box center [323, 172] width 103 height 17
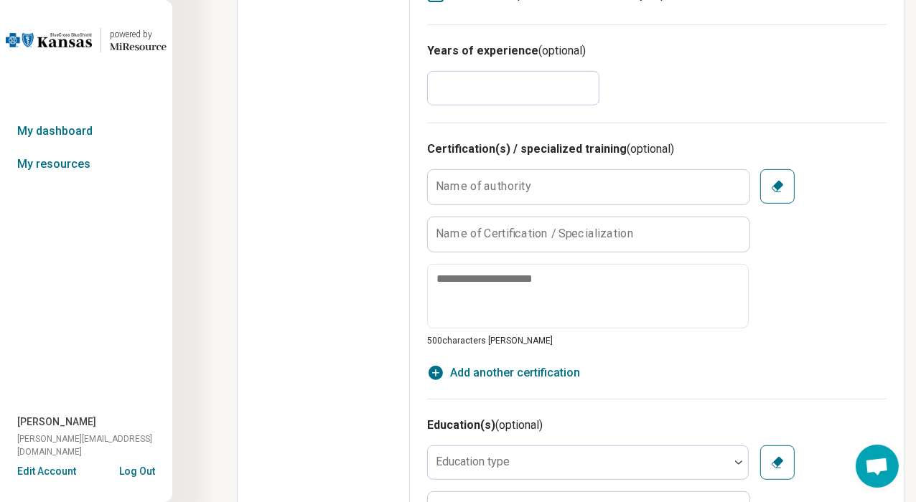
scroll to position [573, 0]
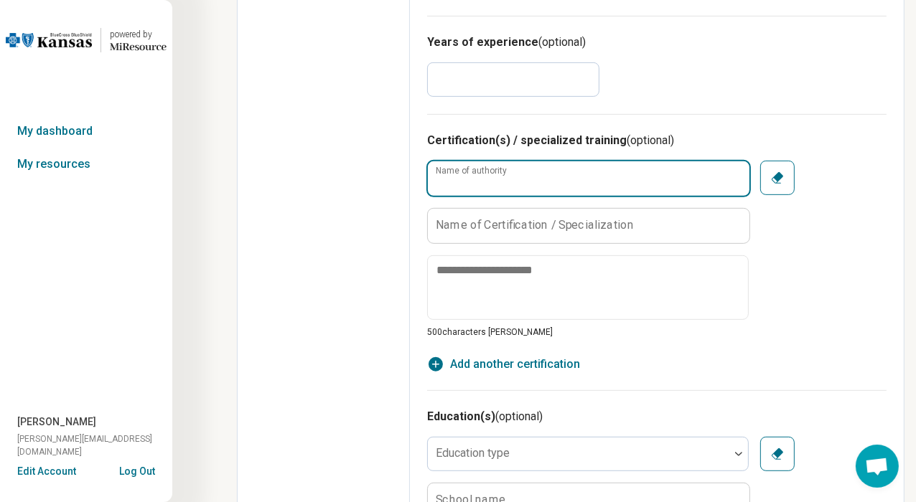
click at [639, 184] on input "Name of authority" at bounding box center [589, 178] width 322 height 34
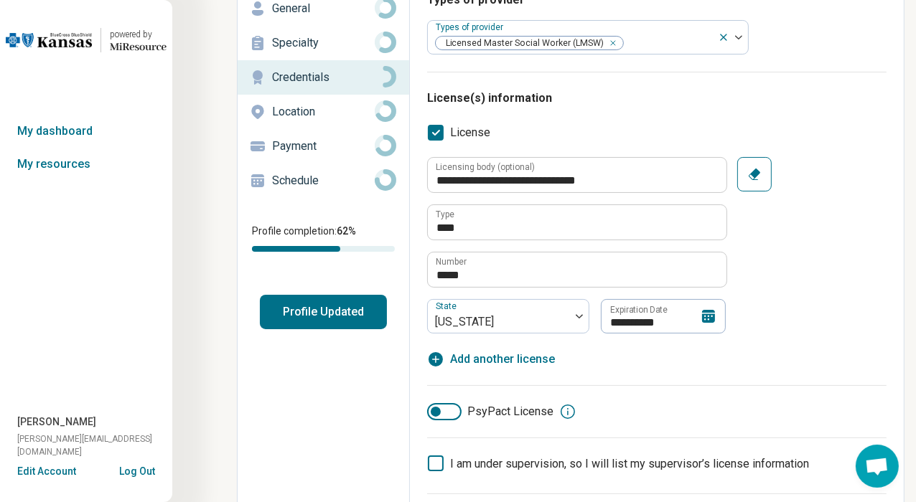
scroll to position [0, 0]
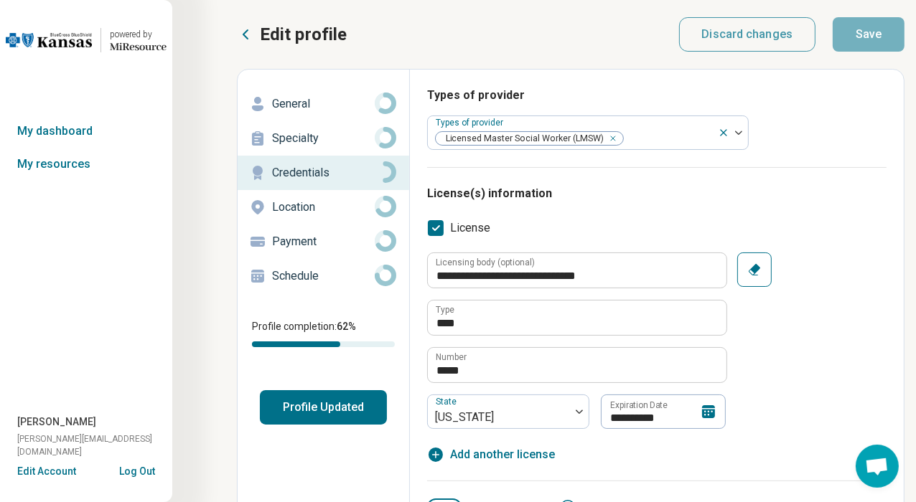
click at [303, 205] on p "Location" at bounding box center [323, 207] width 103 height 17
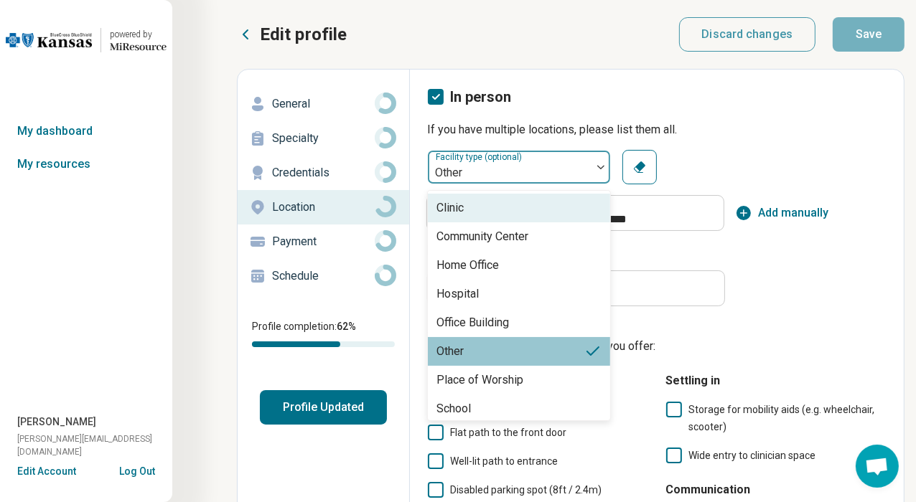
click at [589, 161] on div "Other" at bounding box center [510, 167] width 164 height 32
click at [568, 164] on div at bounding box center [509, 173] width 152 height 20
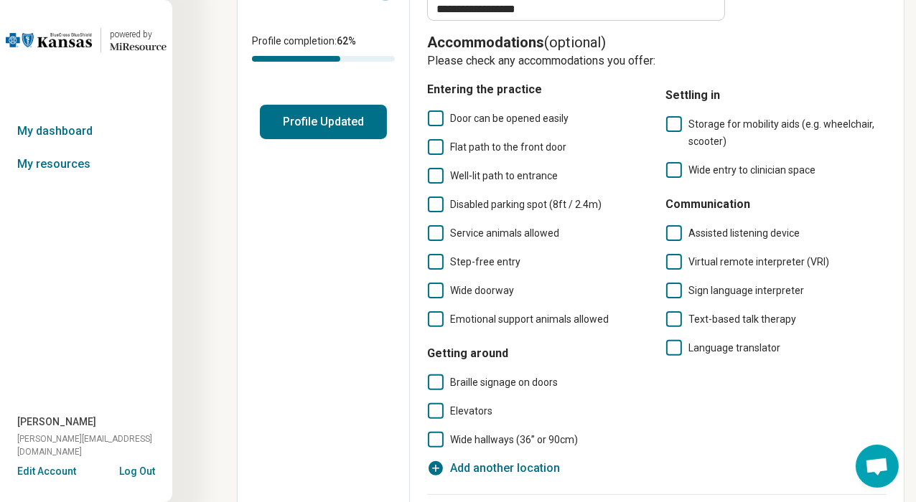
scroll to position [286, 0]
click at [438, 121] on icon at bounding box center [436, 118] width 16 height 16
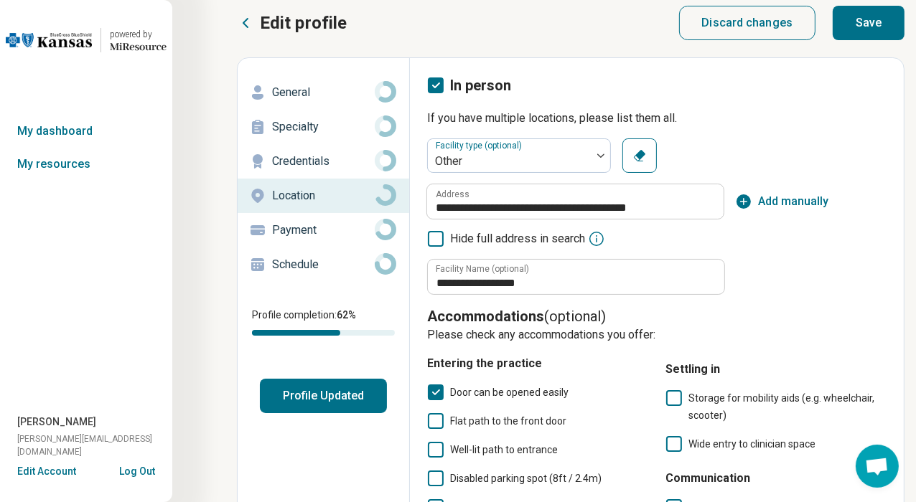
scroll to position [0, 0]
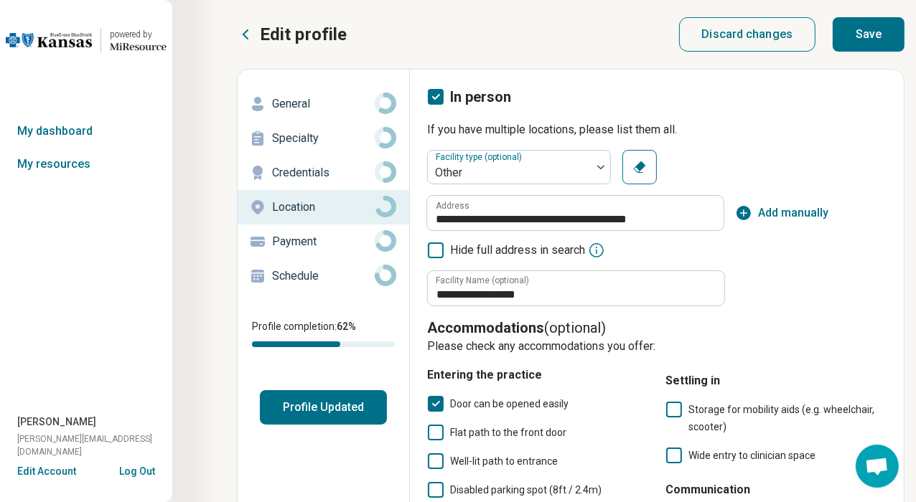
click at [436, 463] on icon at bounding box center [436, 462] width 16 height 16
click at [876, 41] on button "Save" at bounding box center [868, 34] width 72 height 34
click at [322, 241] on p "Payment" at bounding box center [323, 241] width 103 height 17
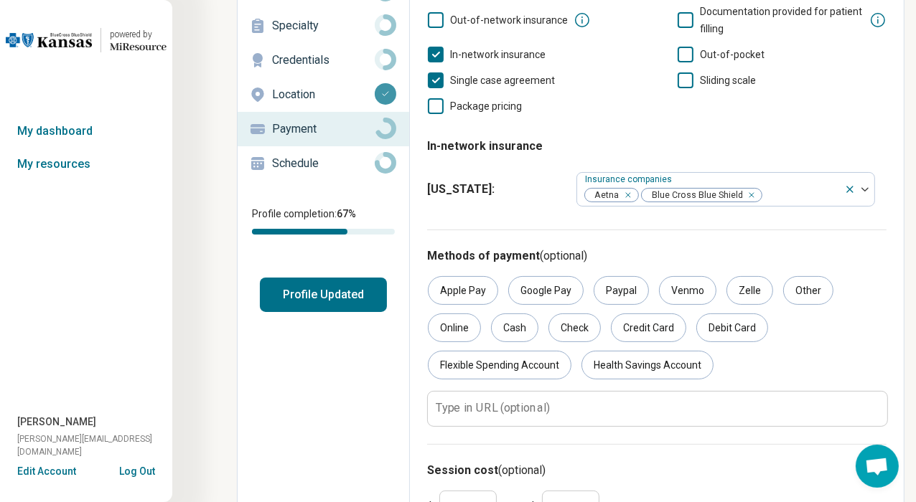
scroll to position [112, 0]
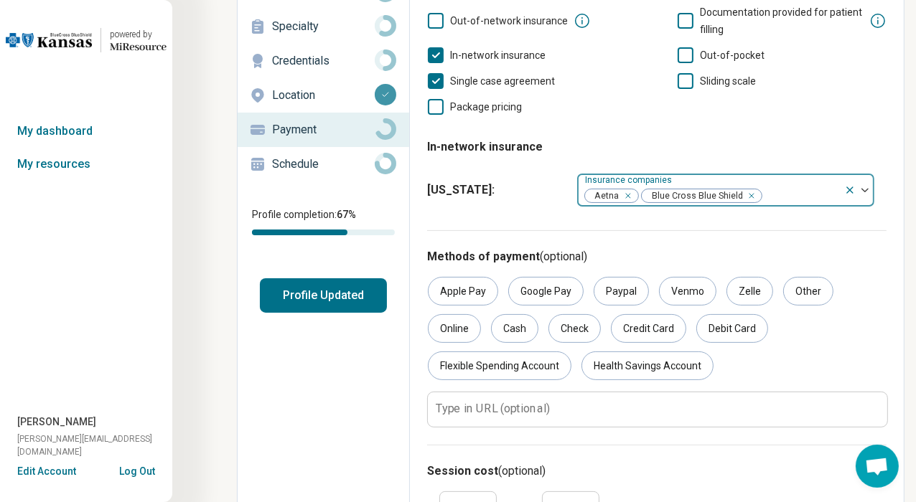
click at [869, 188] on div at bounding box center [864, 190] width 19 height 4
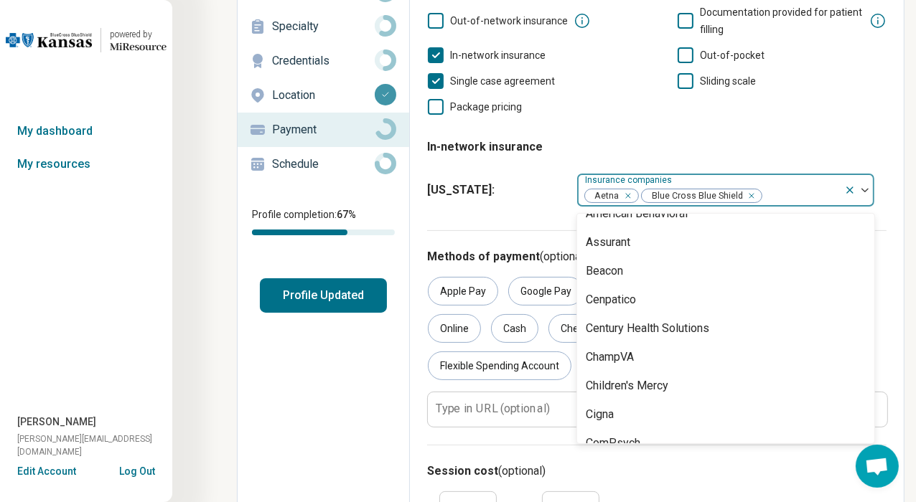
scroll to position [0, 0]
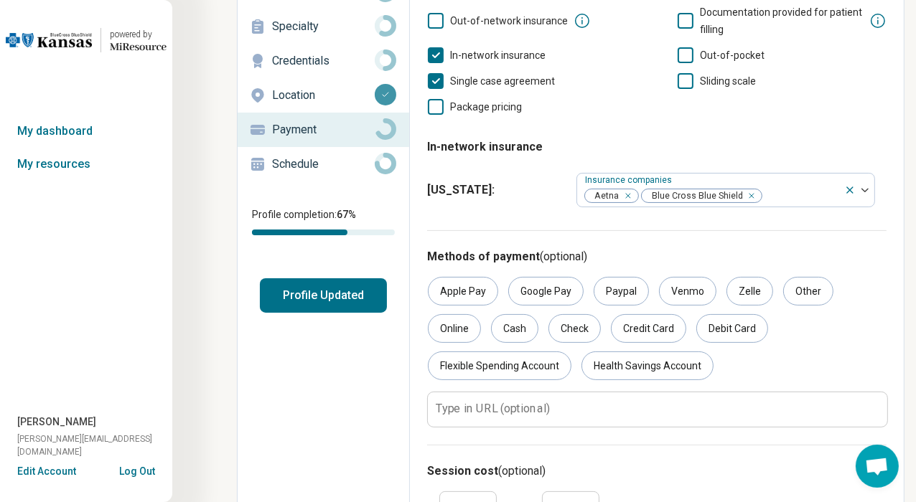
click at [831, 111] on div "Out-of-network insurance Documentation provided for patient filling In-network …" at bounding box center [656, 60] width 459 height 112
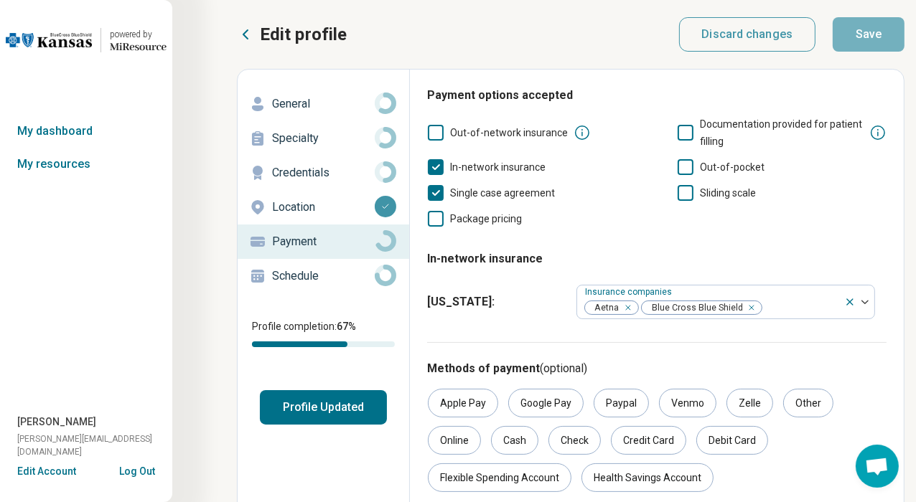
click at [337, 413] on button "Profile Updated" at bounding box center [323, 407] width 127 height 34
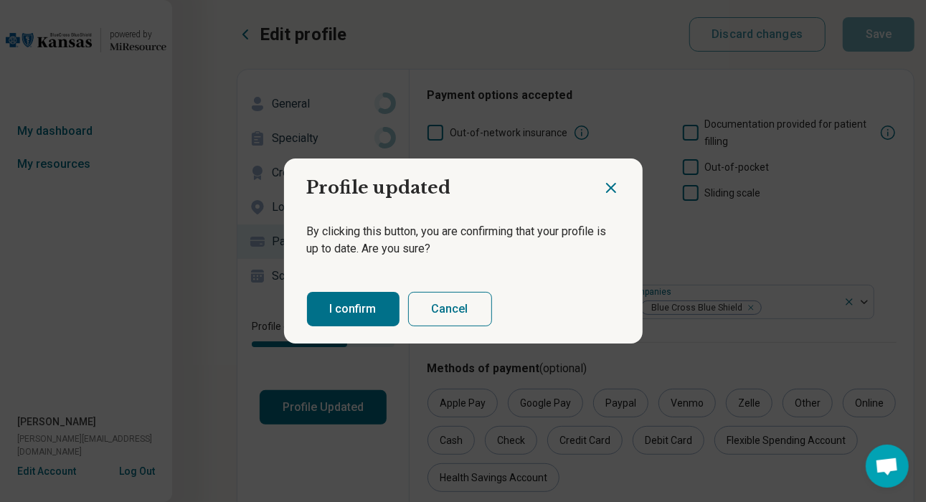
click at [368, 302] on button "I confirm" at bounding box center [353, 309] width 93 height 34
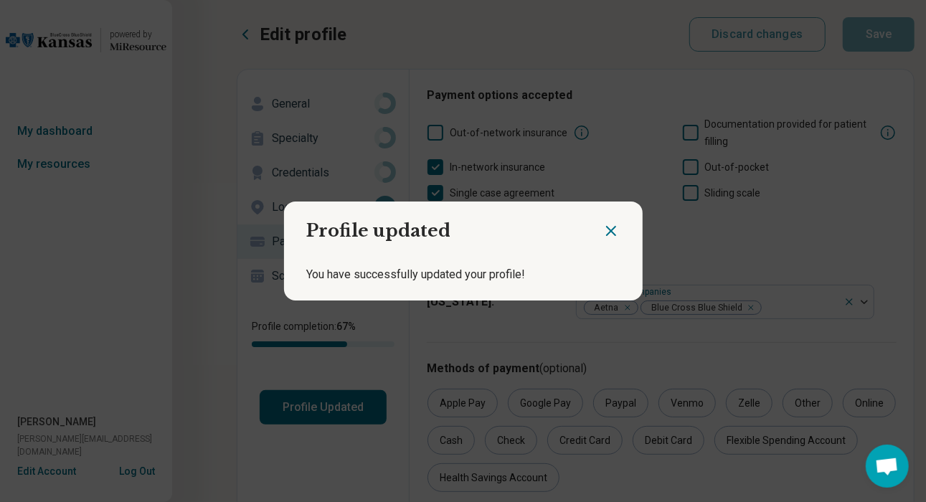
click at [607, 230] on icon "Close dialog" at bounding box center [611, 231] width 9 height 9
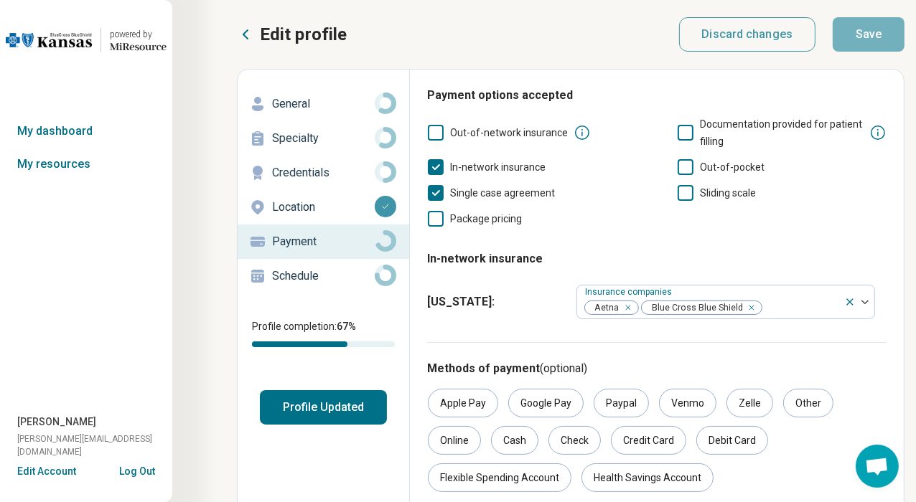
click at [533, 310] on div "[US_STATE] : Insurance companies Aetna Blue Cross Blue Shield" at bounding box center [656, 302] width 459 height 46
click at [303, 168] on p "Credentials" at bounding box center [323, 172] width 103 height 17
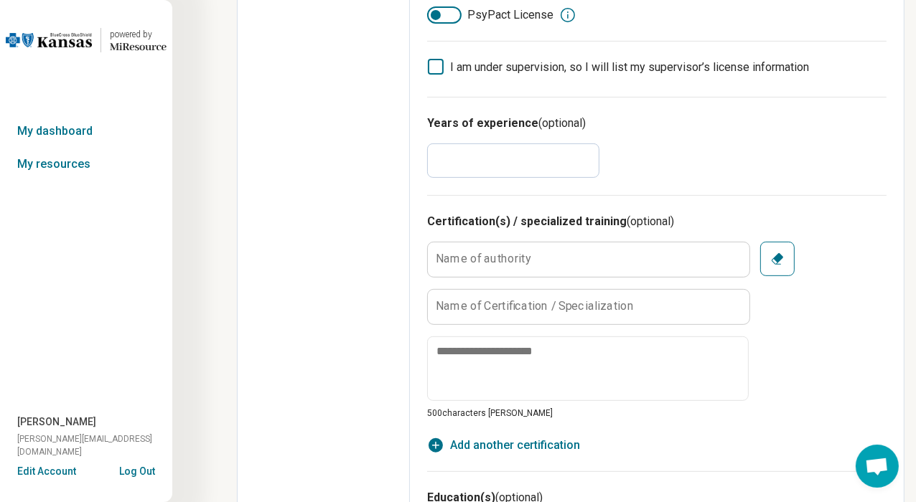
scroll to position [502, 0]
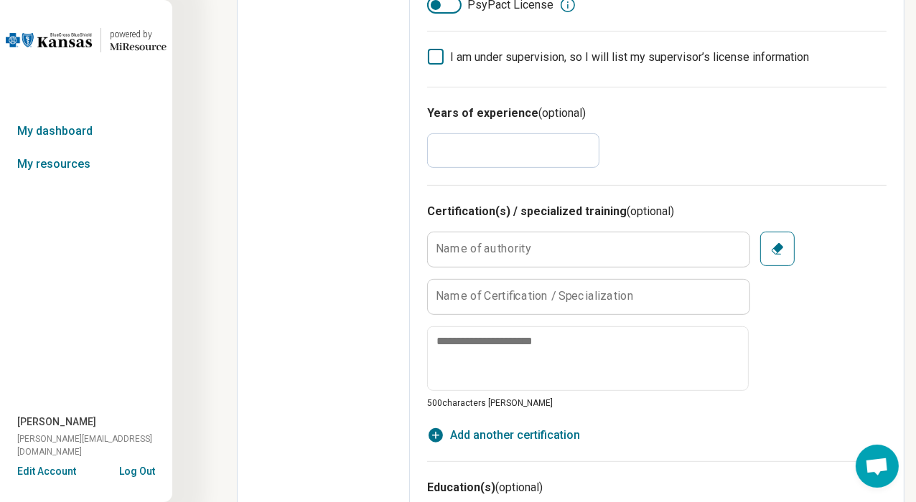
click at [457, 151] on input "*" at bounding box center [513, 150] width 172 height 34
type textarea "*"
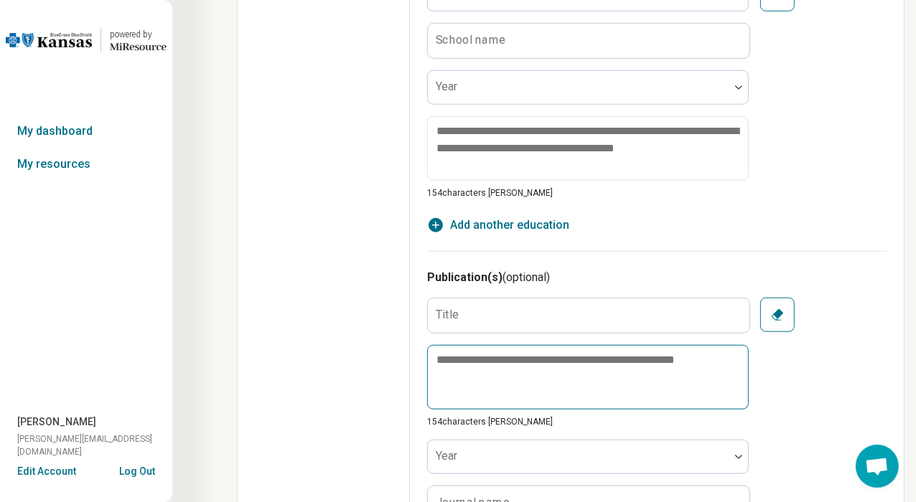
scroll to position [996, 0]
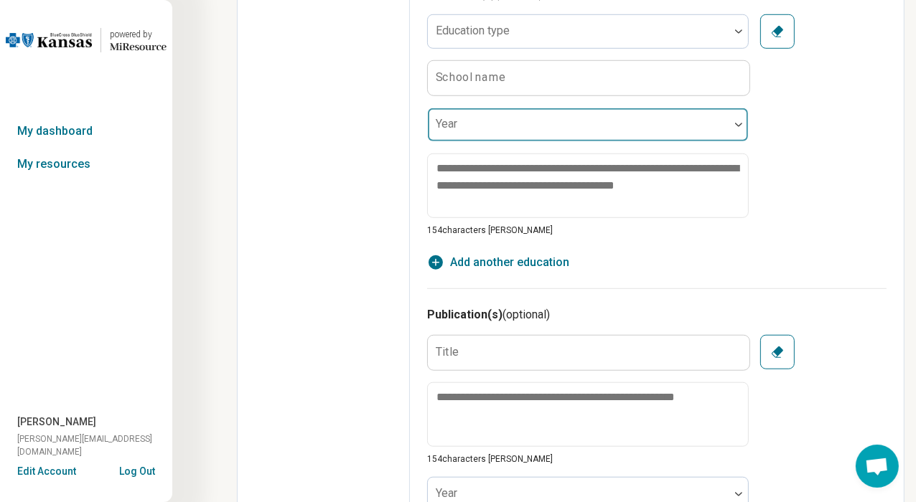
click at [451, 125] on div "Year" at bounding box center [588, 125] width 322 height 34
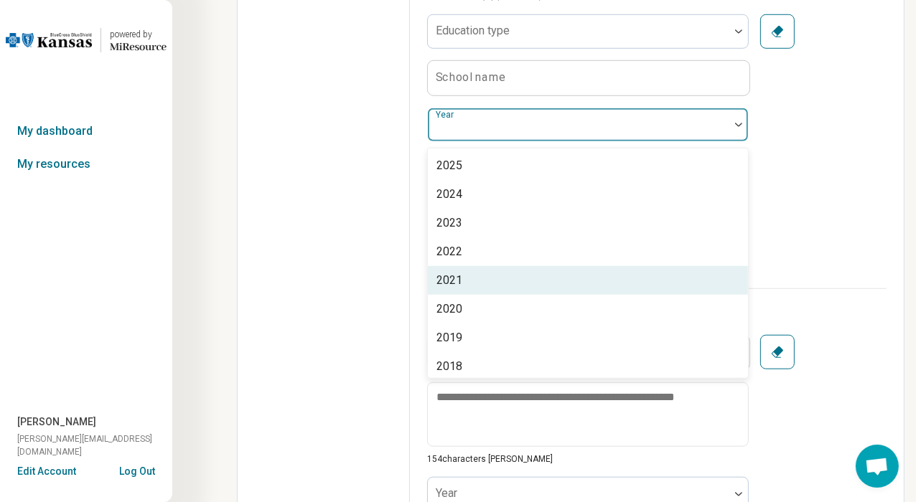
scroll to position [215, 0]
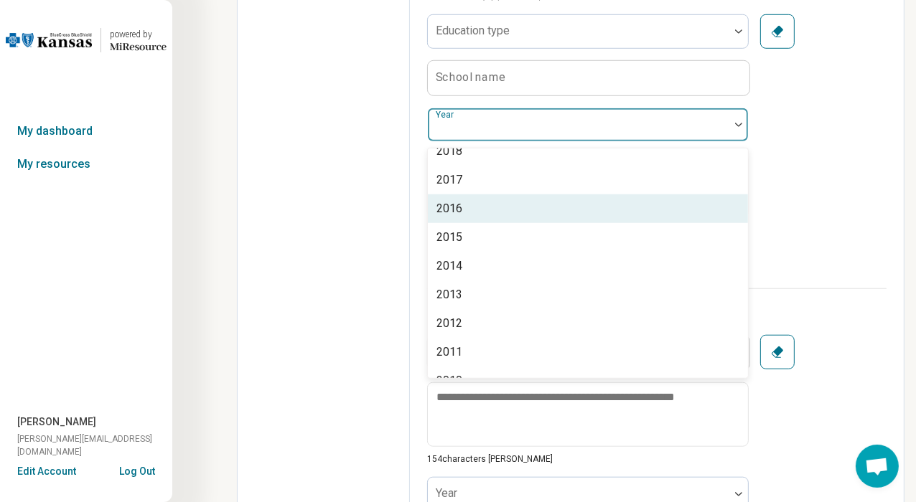
click at [486, 206] on div "2016" at bounding box center [588, 208] width 320 height 29
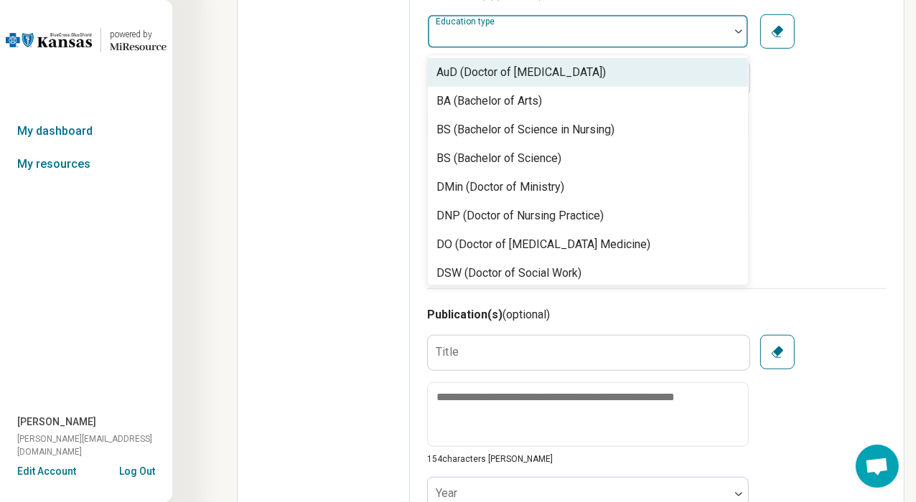
click at [499, 22] on div "Education type" at bounding box center [588, 31] width 322 height 34
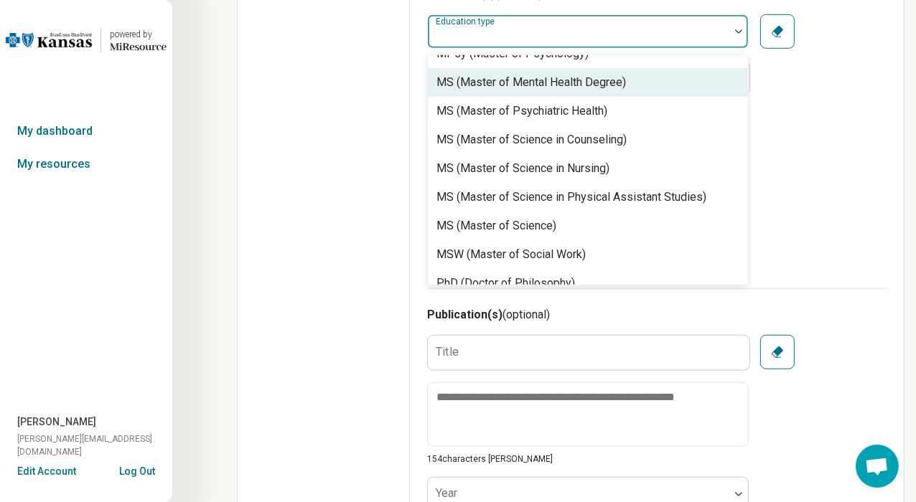
scroll to position [646, 0]
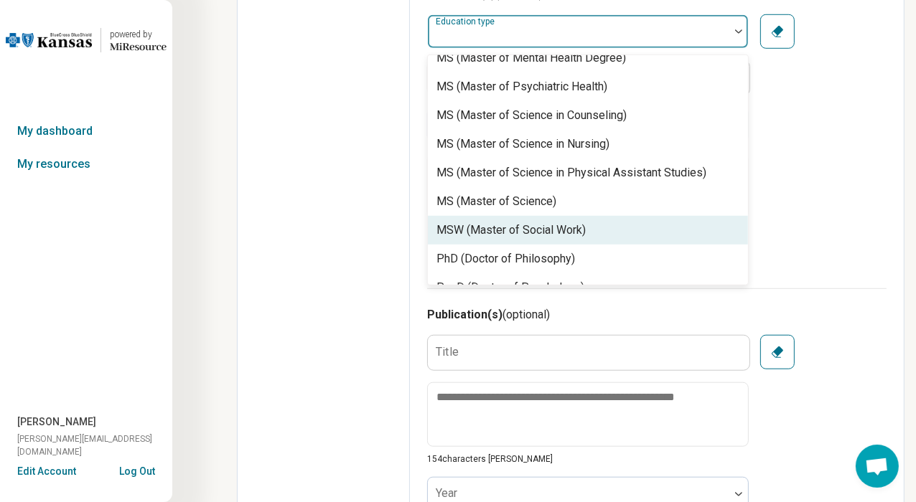
click at [561, 239] on div "MSW (Master of Social Work)" at bounding box center [510, 230] width 149 height 17
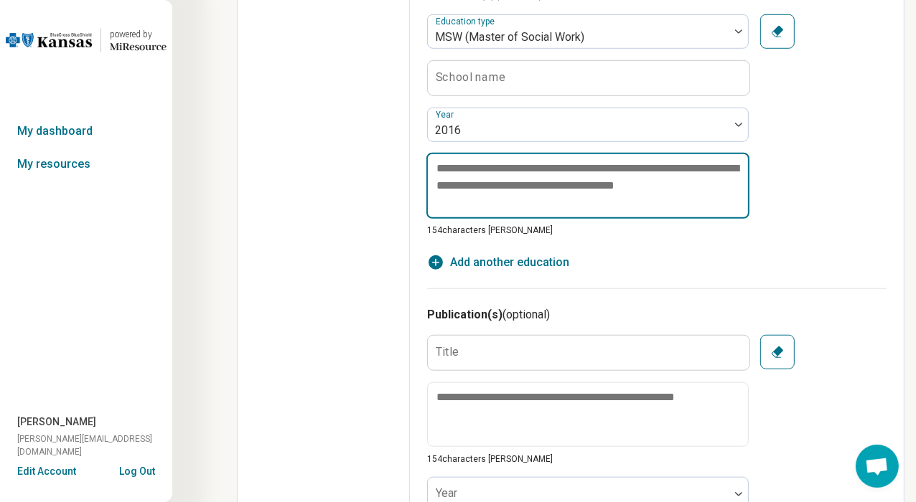
click at [593, 202] on textarea at bounding box center [587, 186] width 323 height 66
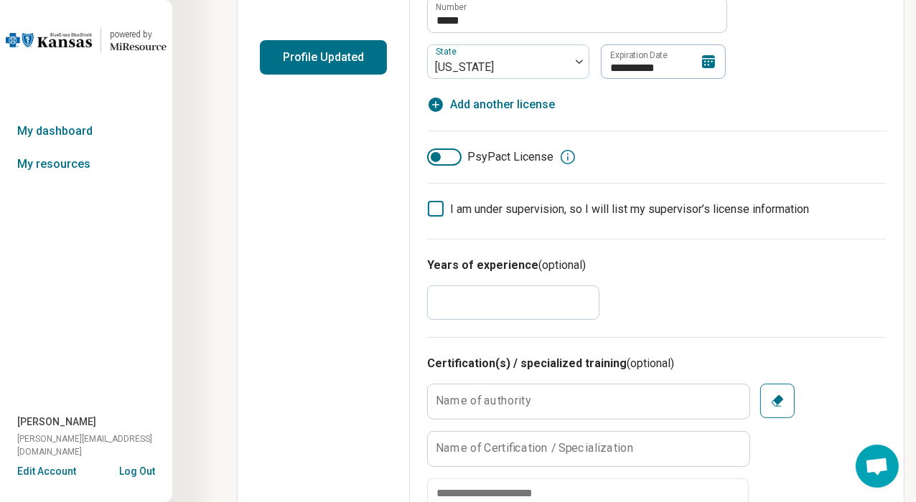
scroll to position [349, 0]
click at [444, 304] on input "*" at bounding box center [513, 303] width 172 height 34
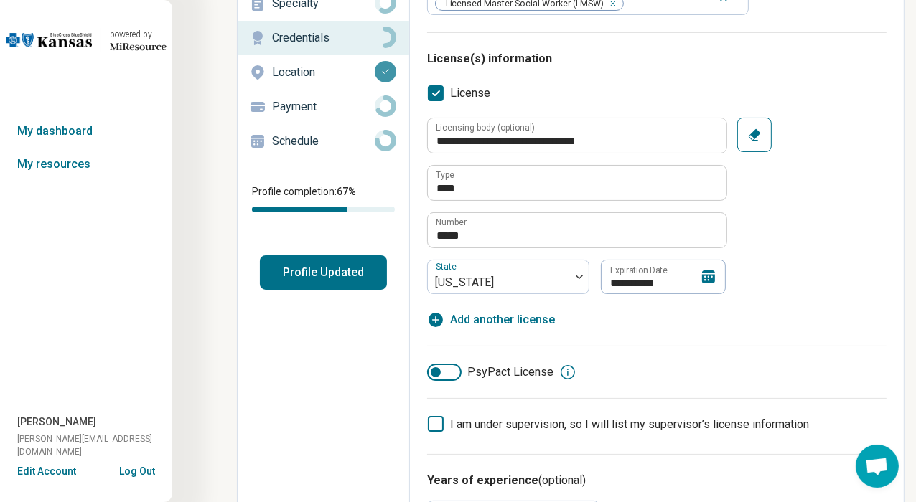
scroll to position [0, 0]
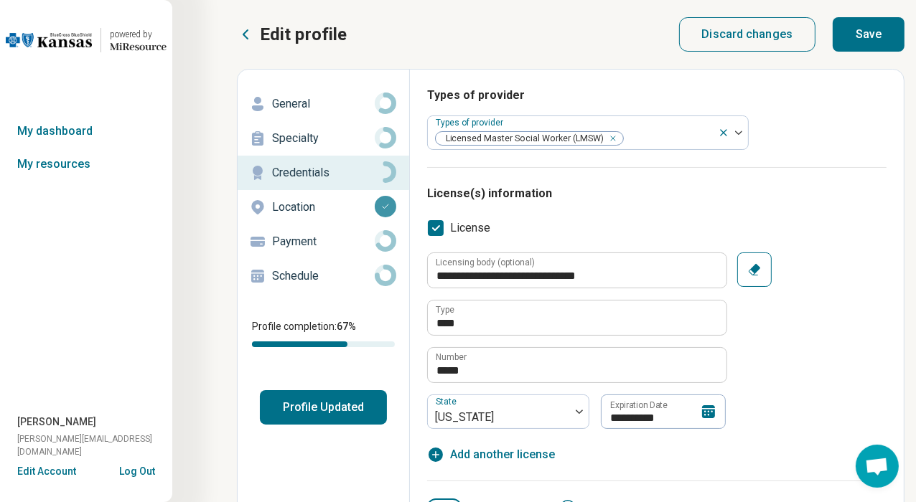
type input "*"
click at [865, 31] on button "Save" at bounding box center [868, 34] width 72 height 34
click at [863, 36] on button "Save" at bounding box center [868, 34] width 72 height 34
click at [286, 249] on p "Payment" at bounding box center [323, 241] width 103 height 17
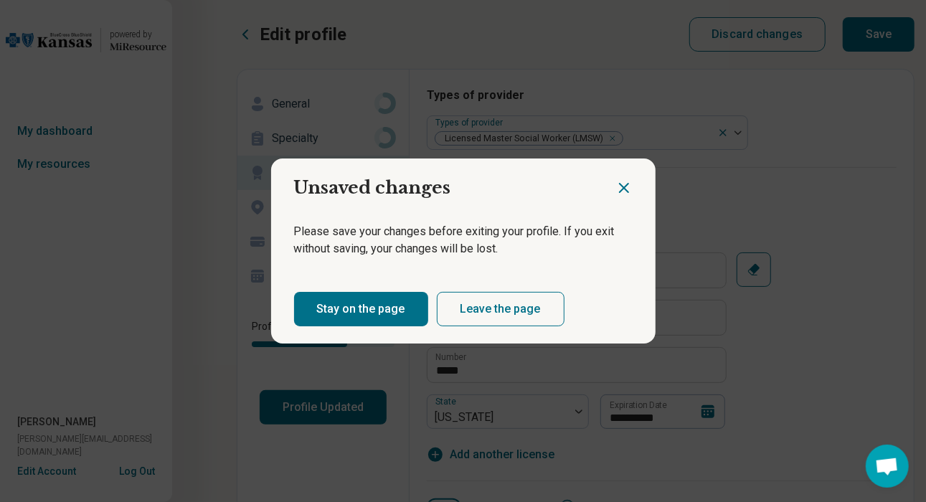
click at [332, 322] on button "Stay on the page" at bounding box center [361, 309] width 134 height 34
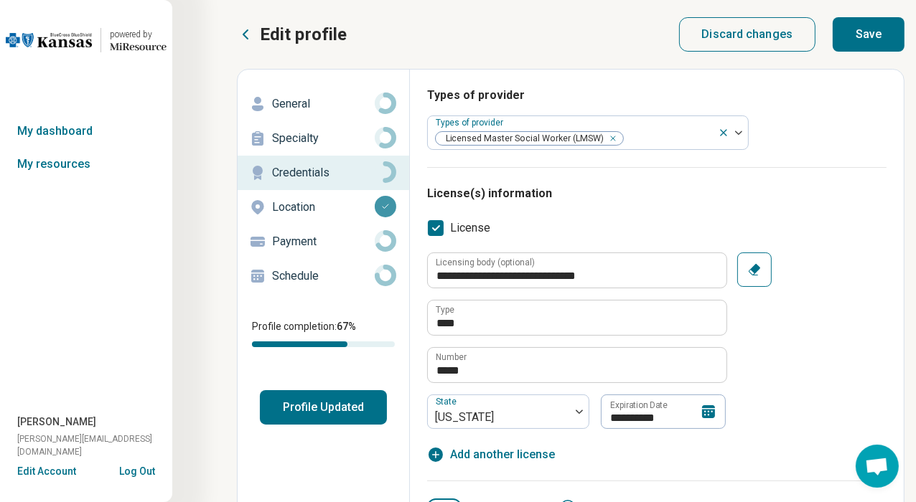
click at [866, 38] on button "Save" at bounding box center [868, 34] width 72 height 34
type textarea "*"
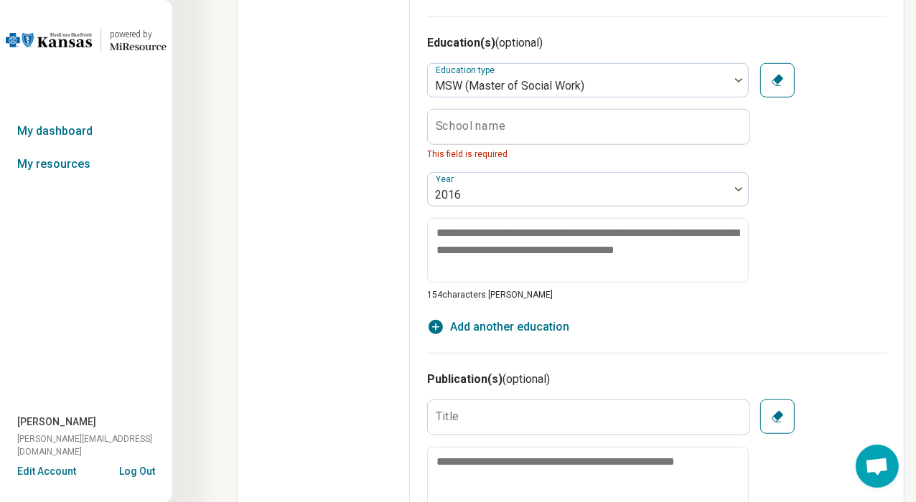
scroll to position [939, 0]
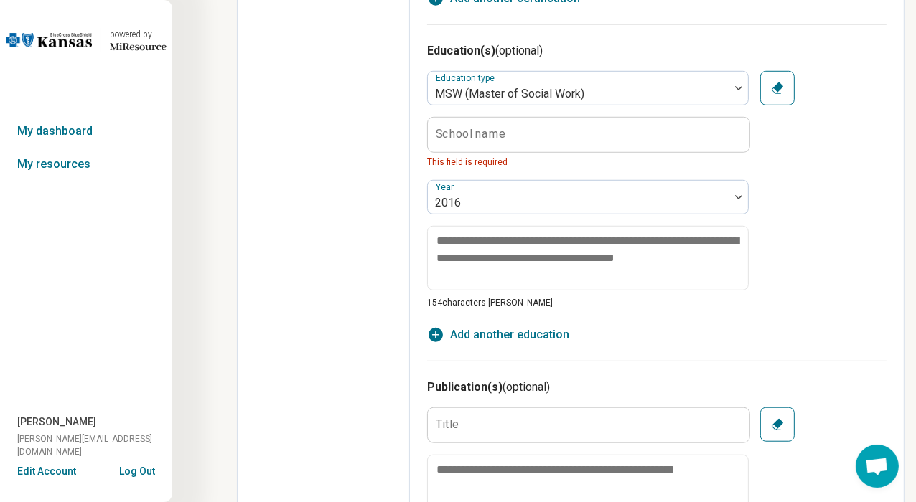
click at [497, 133] on label "School name" at bounding box center [471, 133] width 70 height 11
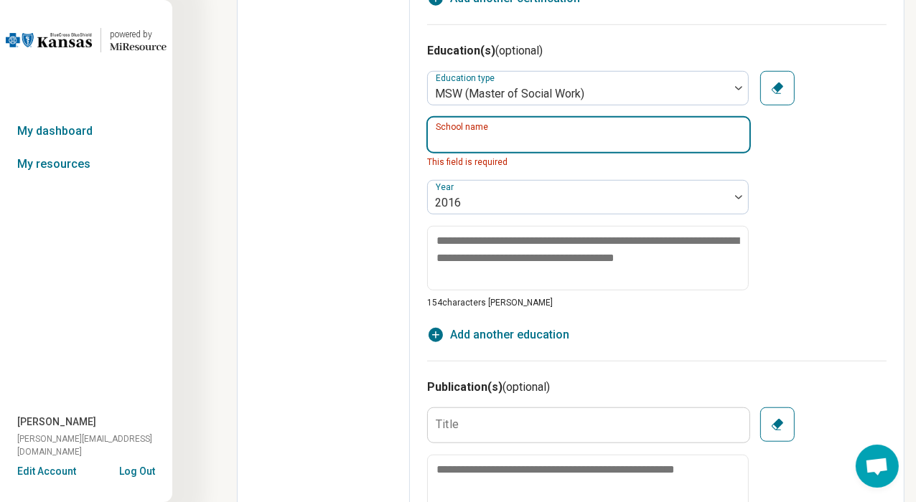
click at [497, 133] on input "School name" at bounding box center [589, 135] width 322 height 34
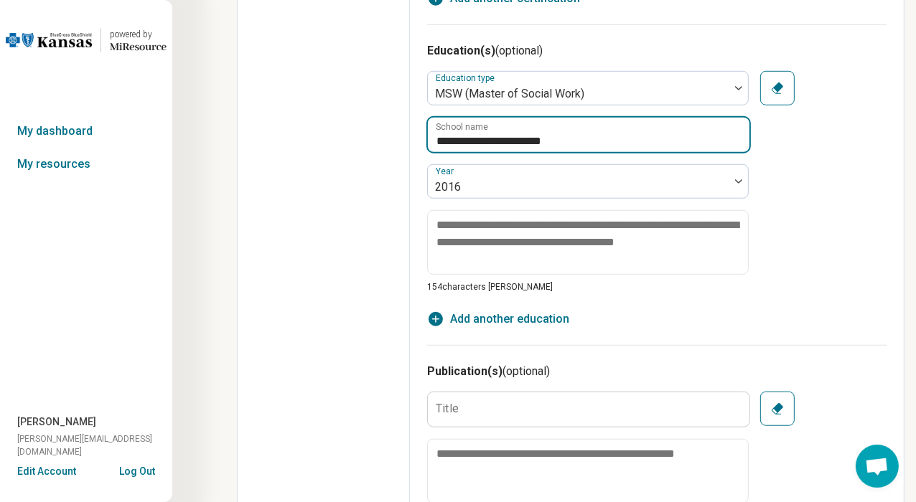
type input "**********"
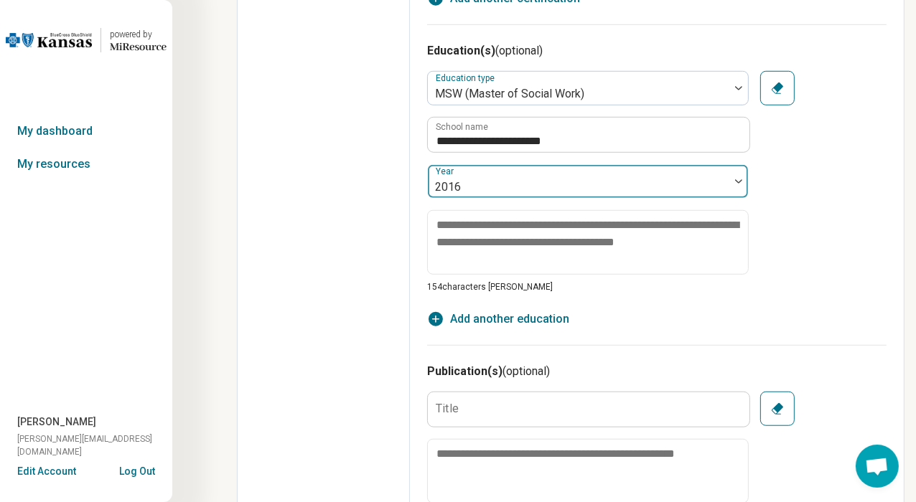
click at [520, 183] on div at bounding box center [578, 187] width 290 height 20
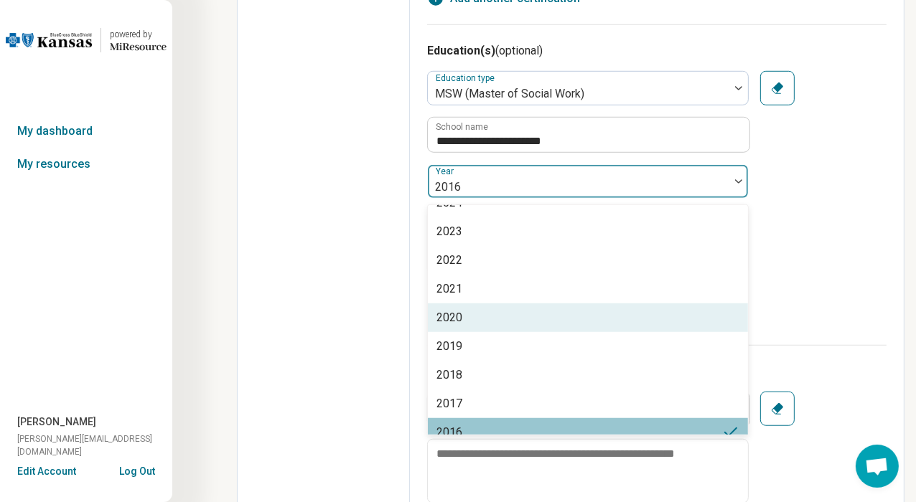
scroll to position [143, 0]
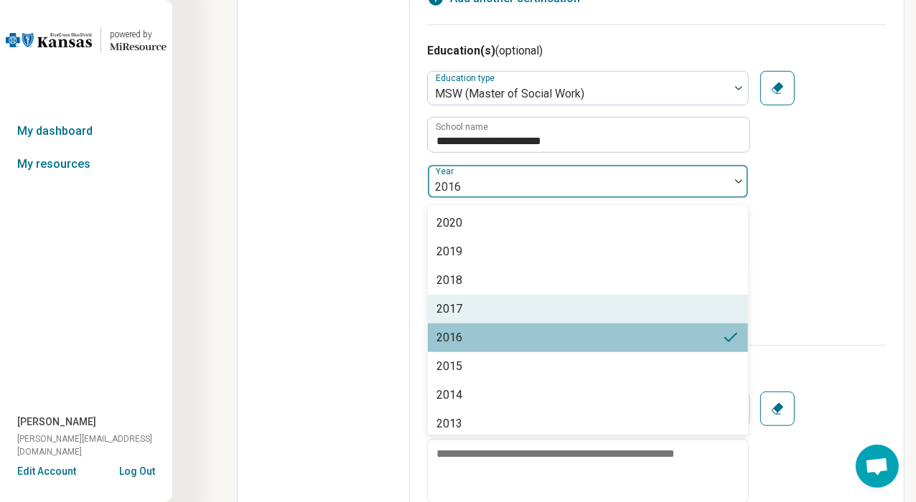
click at [462, 299] on div "2017" at bounding box center [588, 309] width 320 height 29
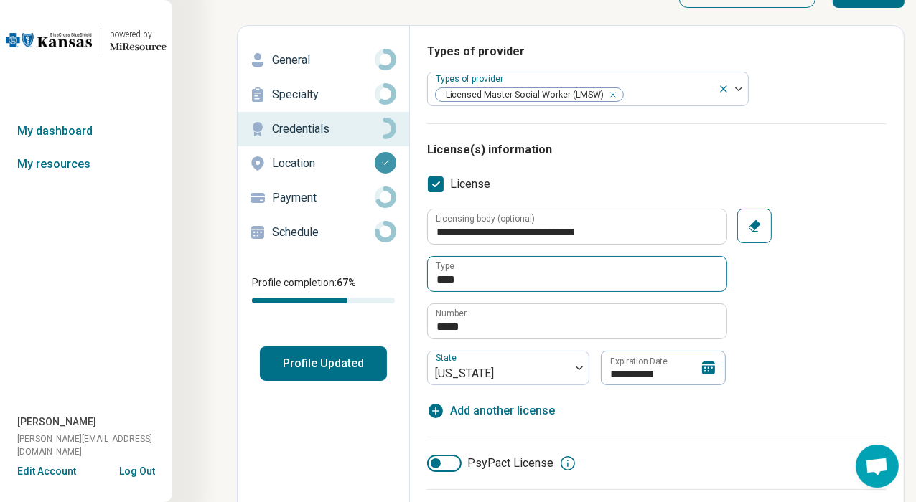
scroll to position [0, 0]
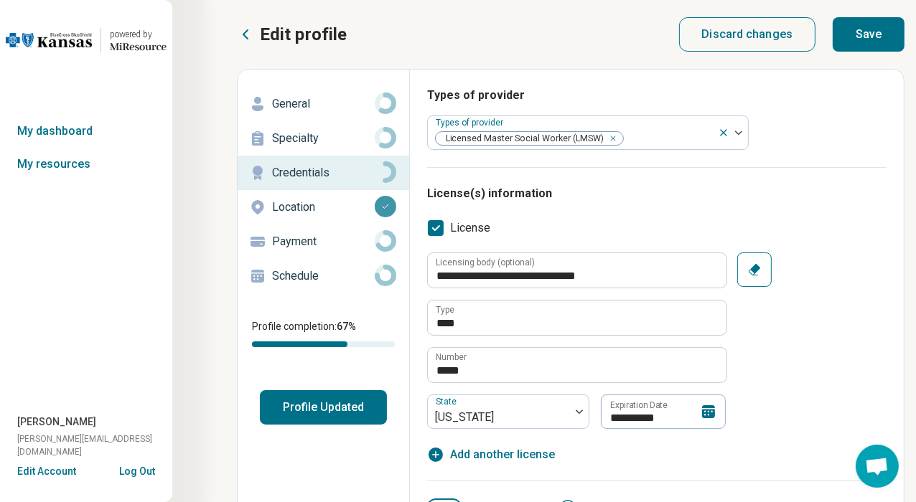
click at [886, 39] on button "Save" at bounding box center [868, 34] width 72 height 34
type textarea "*"
click at [290, 244] on p "Payment" at bounding box center [323, 241] width 103 height 17
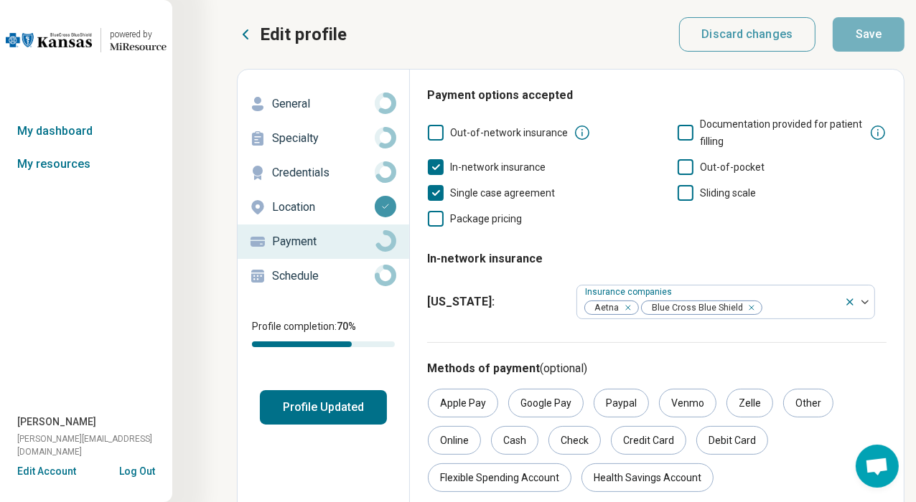
click at [293, 272] on p "Schedule" at bounding box center [323, 276] width 103 height 17
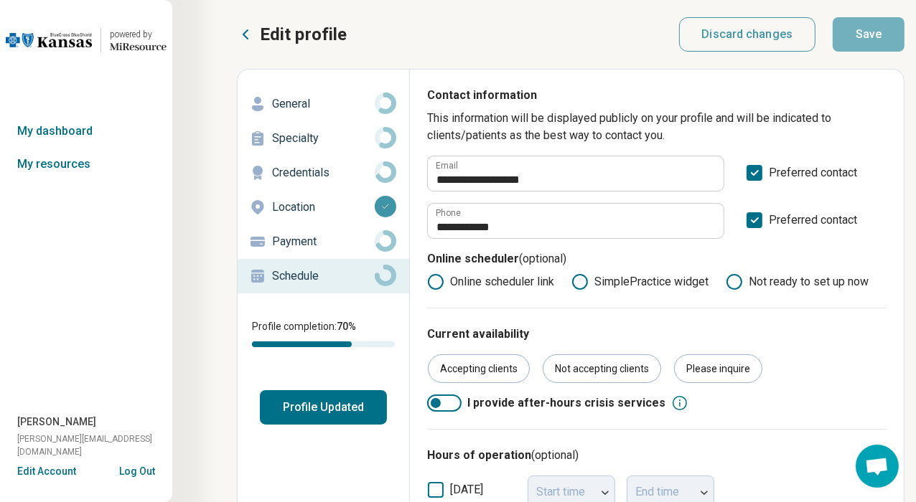
click at [335, 411] on button "Profile Updated" at bounding box center [323, 407] width 127 height 34
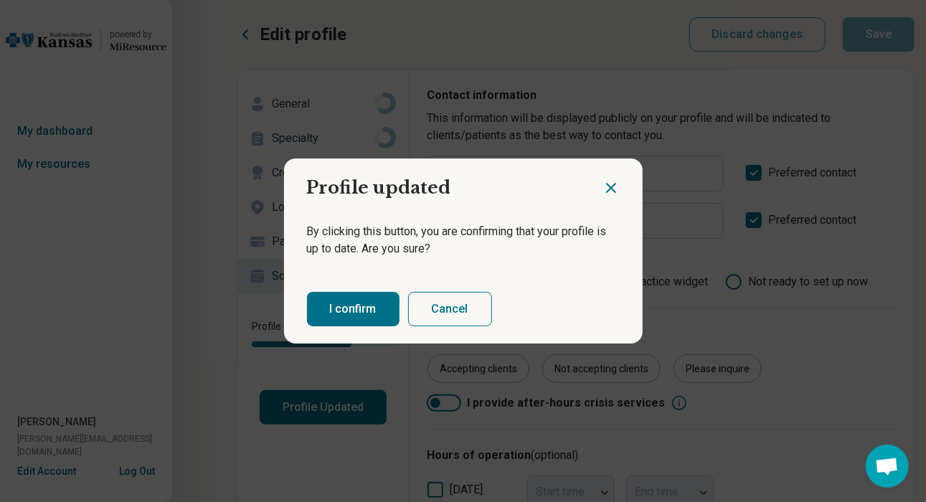
click at [339, 308] on button "I confirm" at bounding box center [353, 309] width 93 height 34
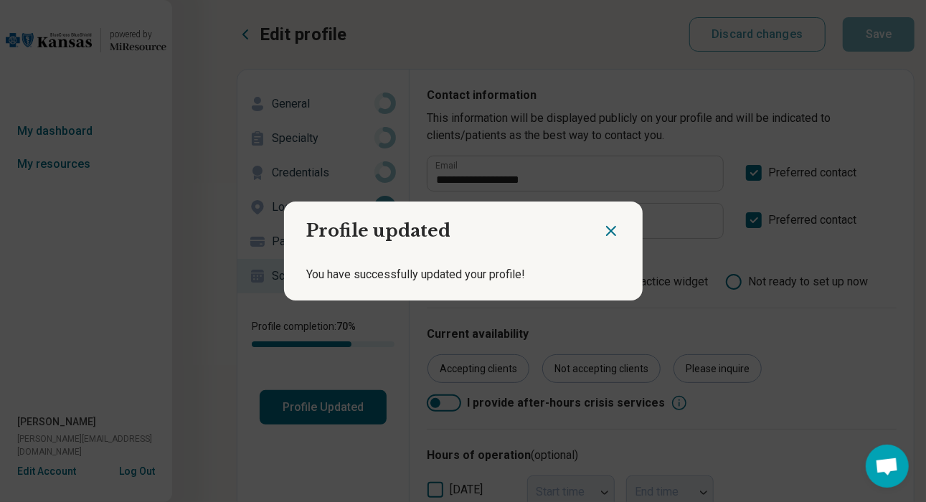
click at [608, 231] on icon "Close dialog" at bounding box center [611, 230] width 17 height 17
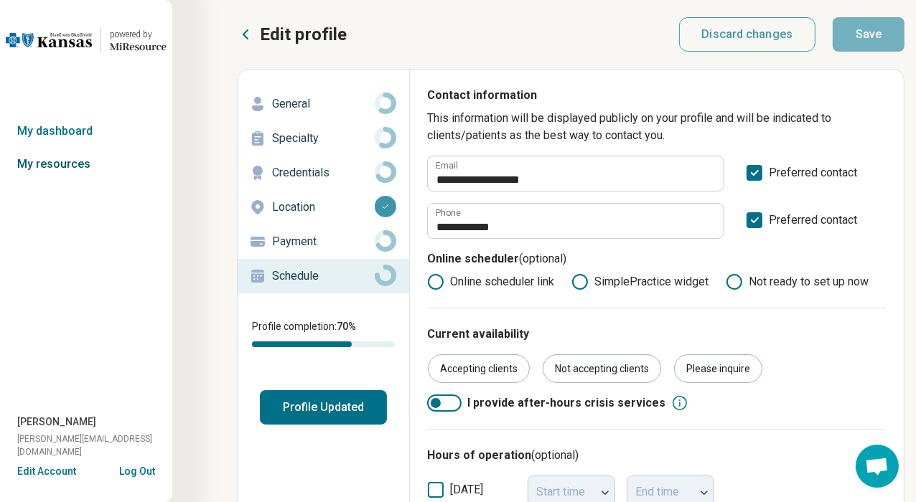
click at [66, 168] on link "My resources" at bounding box center [86, 164] width 172 height 33
